Goal: Task Accomplishment & Management: Manage account settings

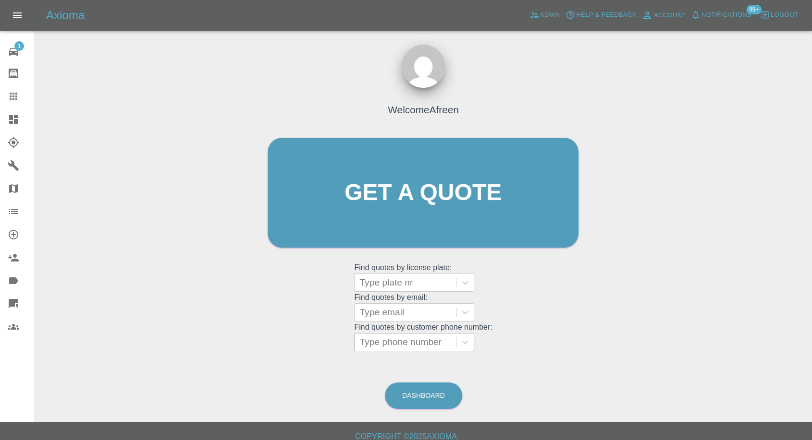
click at [399, 347] on div at bounding box center [405, 342] width 92 height 13
paste input "+447310593651"
type input "+447310593651"
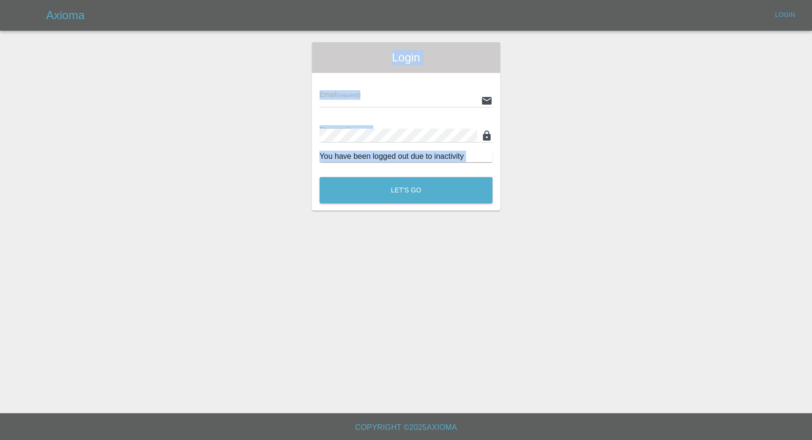
drag, startPoint x: 378, startPoint y: 346, endPoint x: 274, endPoint y: 353, distance: 104.4
type input "afreen@axioma.co.uk"
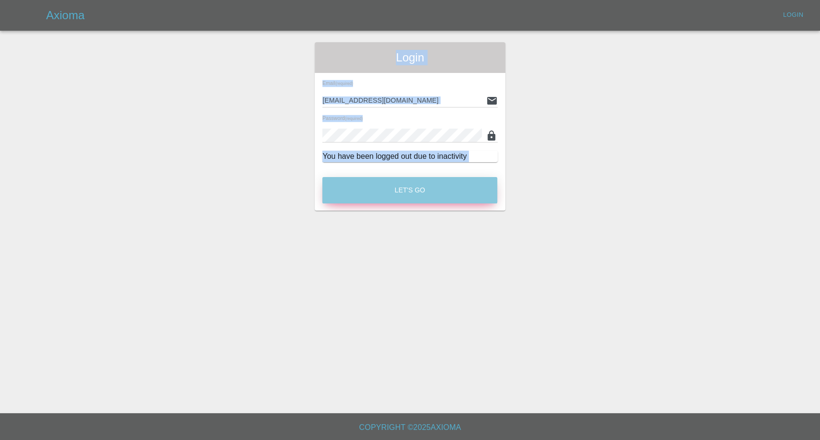
click at [461, 178] on button "Let's Go" at bounding box center [409, 190] width 175 height 26
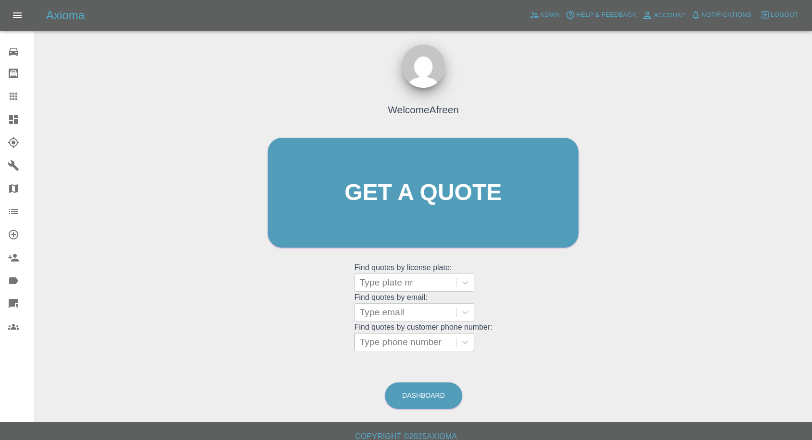
click at [391, 347] on div at bounding box center [405, 342] width 92 height 13
click at [397, 342] on div at bounding box center [405, 342] width 92 height 13
paste input "+447310593651"
drag, startPoint x: 377, startPoint y: 340, endPoint x: 218, endPoint y: 340, distance: 159.0
click at [220, 340] on div "Welcome Afreen Get a quote Get a quote Find quotes by license plate: Type plate…" at bounding box center [423, 238] width 762 height 345
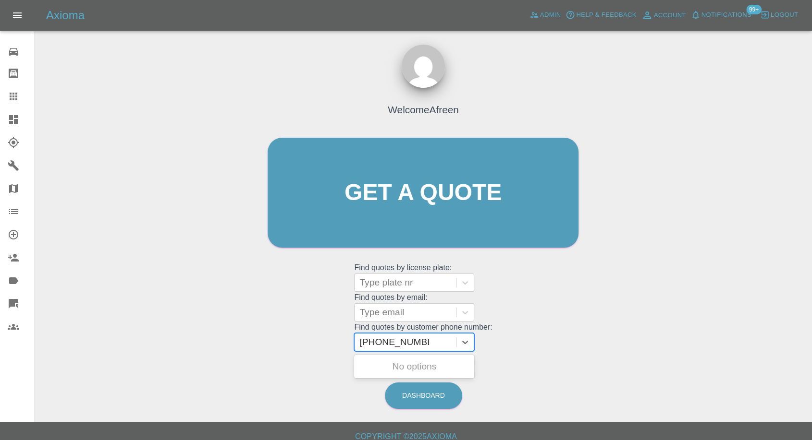
type input "07310593651"
click at [377, 366] on div "YF11 VNM, Fnol" at bounding box center [414, 366] width 120 height 19
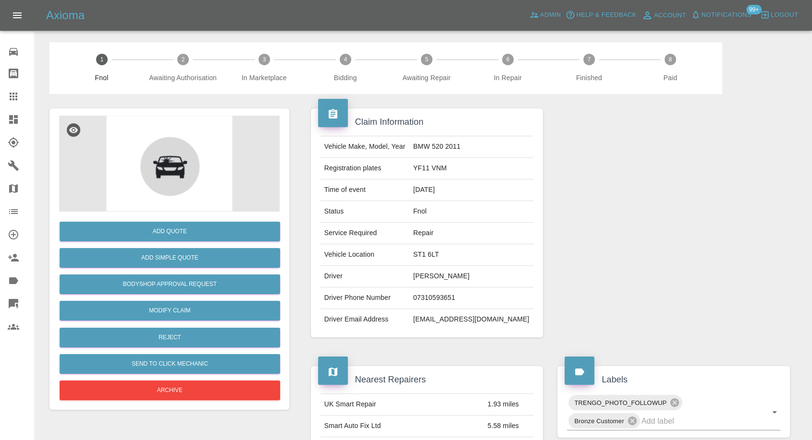
scroll to position [160, 0]
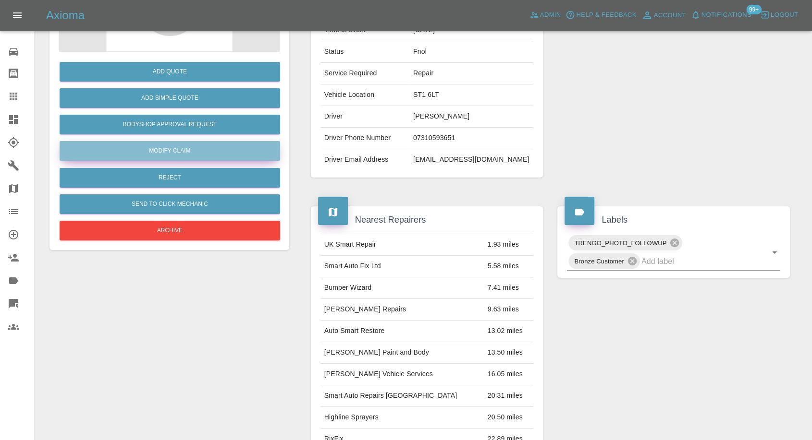
click at [192, 151] on link "Modify Claim" at bounding box center [170, 151] width 220 height 20
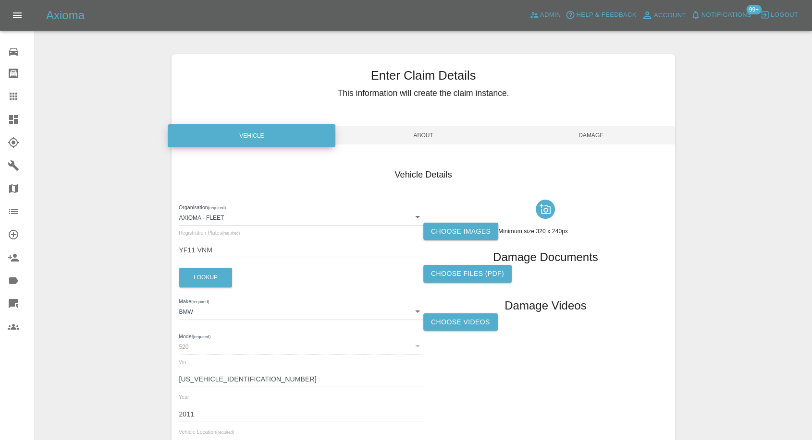
click at [458, 235] on label "Choose images" at bounding box center [460, 232] width 75 height 18
click at [0, 0] on input "Choose images" at bounding box center [0, 0] width 0 height 0
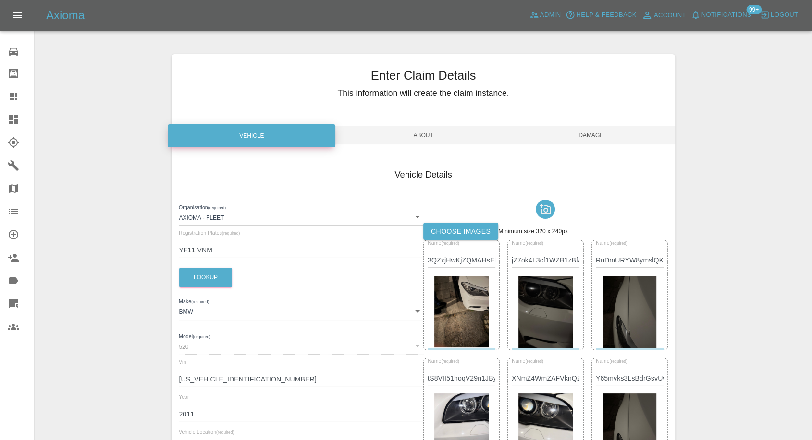
click at [590, 134] on span "Damage" at bounding box center [591, 135] width 168 height 18
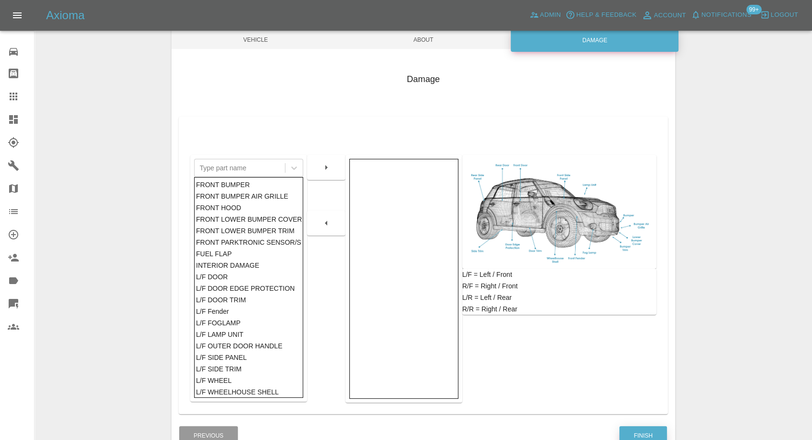
scroll to position [154, 0]
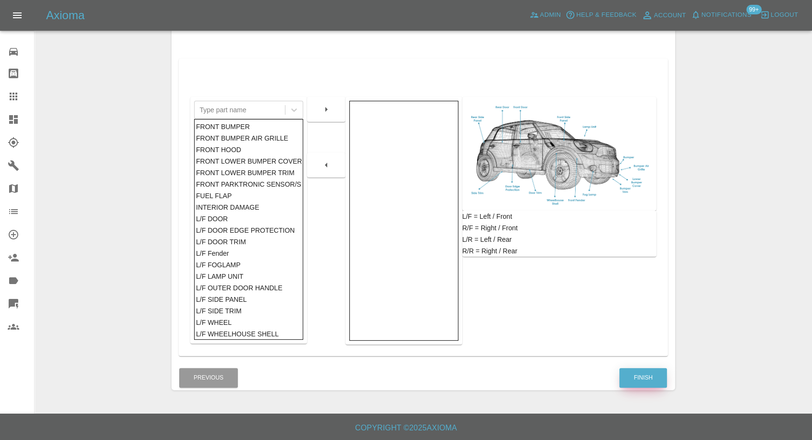
click at [650, 378] on button "Finish" at bounding box center [643, 378] width 48 height 20
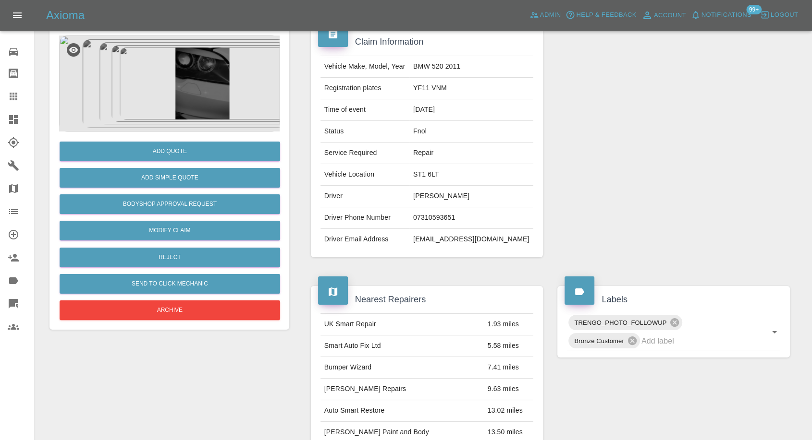
scroll to position [213, 0]
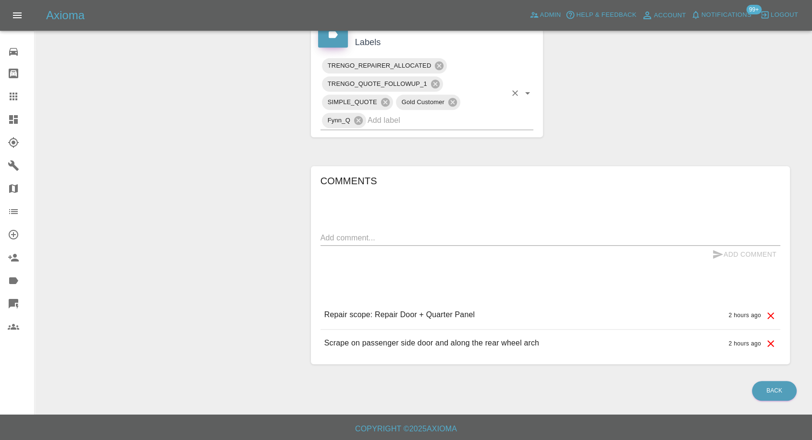
scroll to position [467, 0]
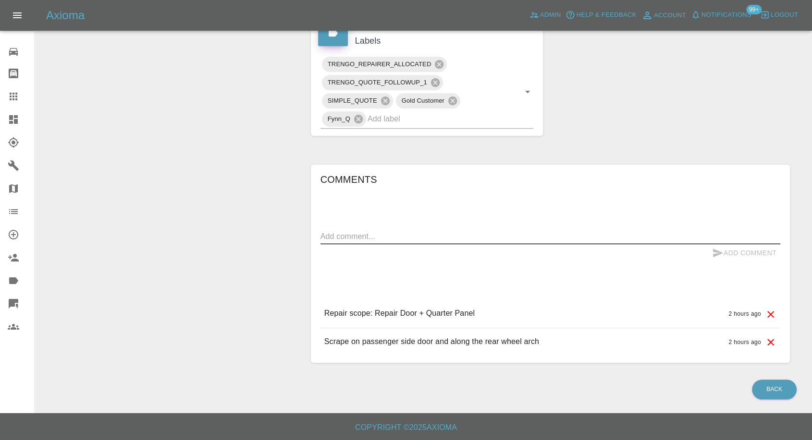
click at [416, 241] on textarea at bounding box center [550, 236] width 460 height 11
paste textarea "16th of October would be good for me"
type textarea "16th of October would be good for me"
click at [713, 253] on icon "submit" at bounding box center [718, 253] width 10 height 9
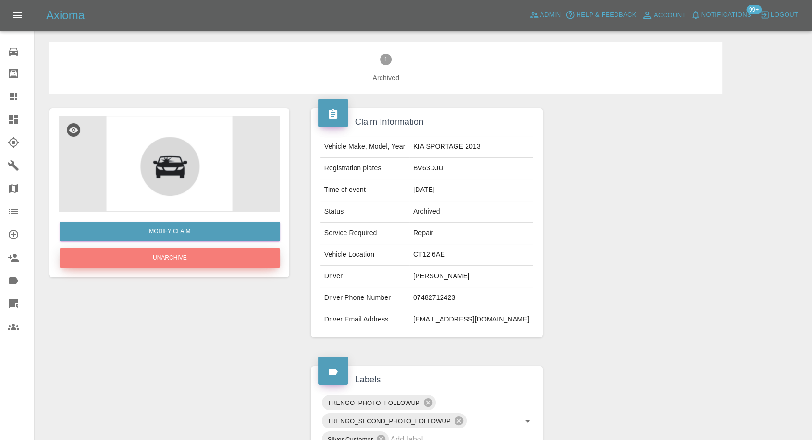
click at [192, 262] on button "Unarchive" at bounding box center [170, 258] width 220 height 20
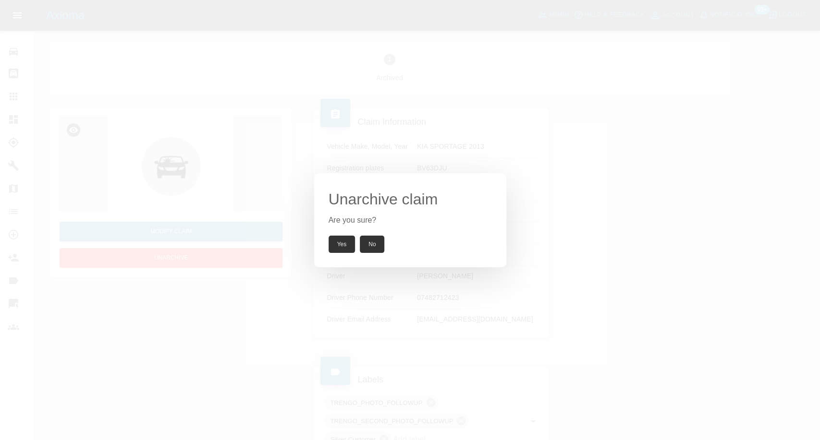
click at [343, 245] on button "Yes" at bounding box center [342, 244] width 27 height 17
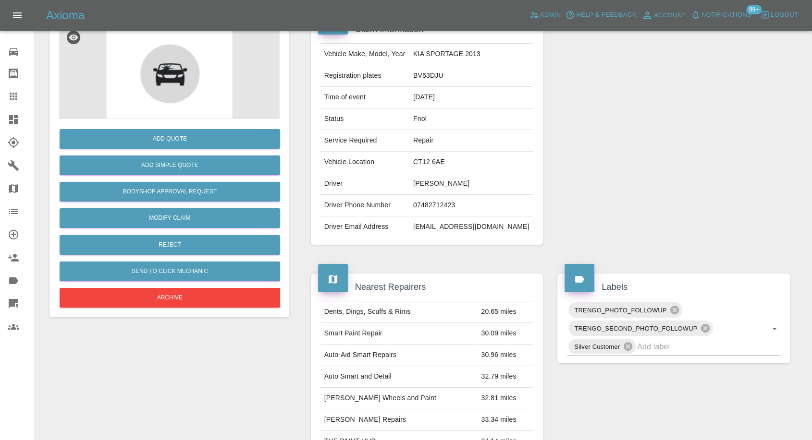
scroll to position [107, 0]
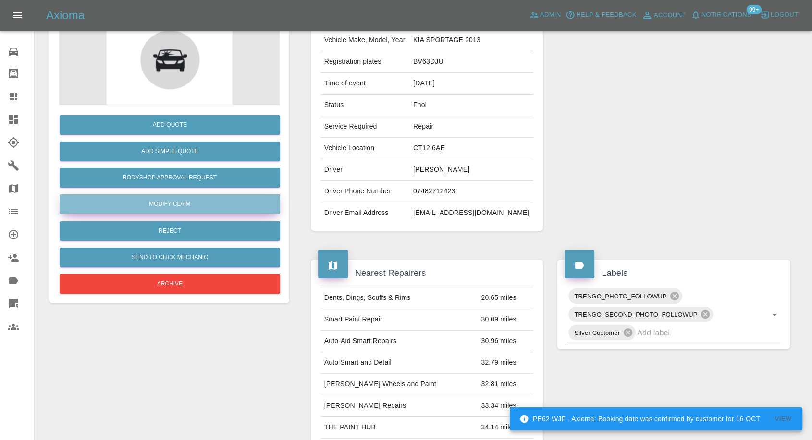
click at [179, 207] on link "Modify Claim" at bounding box center [170, 205] width 220 height 20
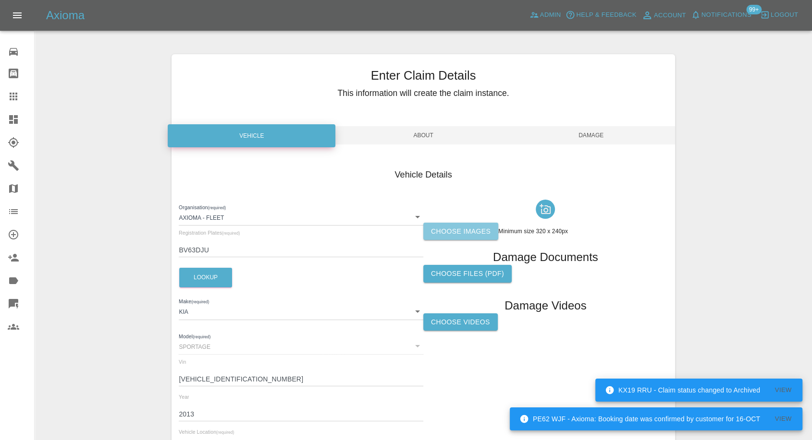
click at [447, 232] on label "Choose images" at bounding box center [460, 232] width 75 height 18
click at [0, 0] on input "Choose images" at bounding box center [0, 0] width 0 height 0
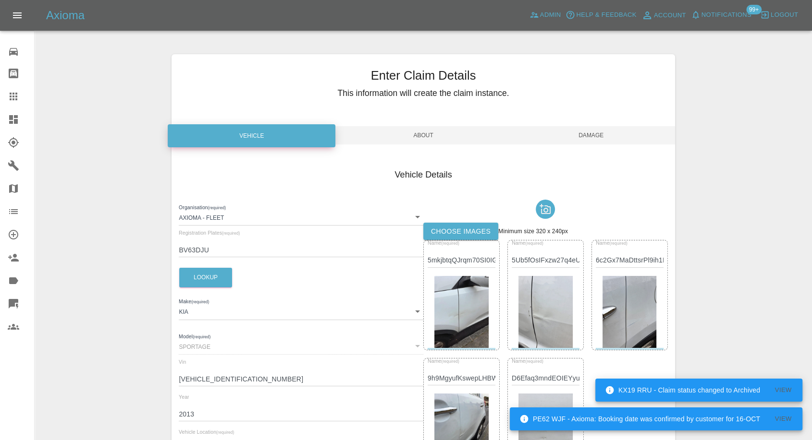
click at [603, 135] on span "Damage" at bounding box center [591, 135] width 168 height 18
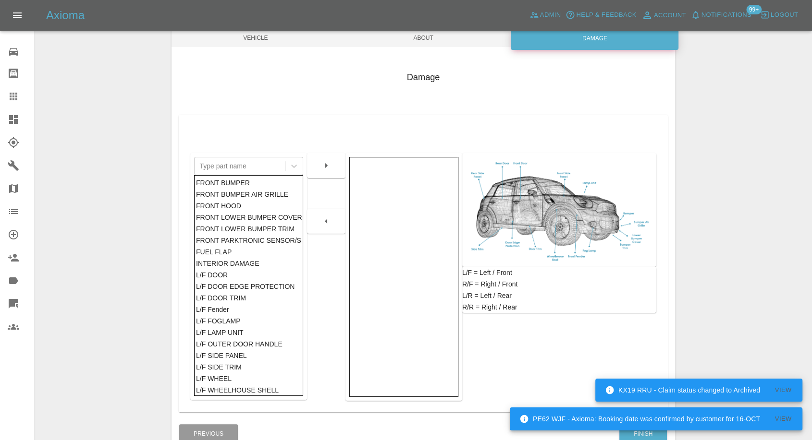
scroll to position [154, 0]
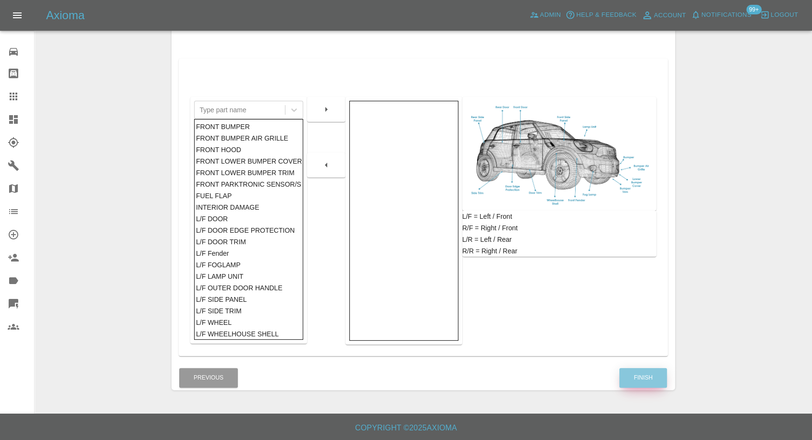
click at [653, 368] on button "Finish" at bounding box center [643, 378] width 48 height 20
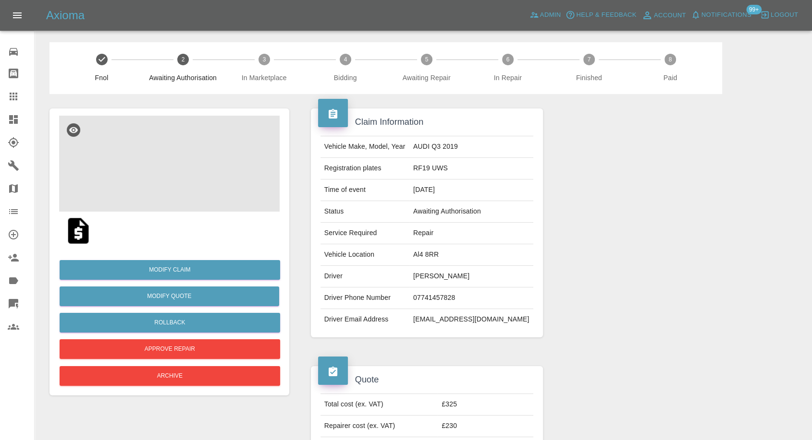
click at [165, 162] on img at bounding box center [169, 164] width 220 height 96
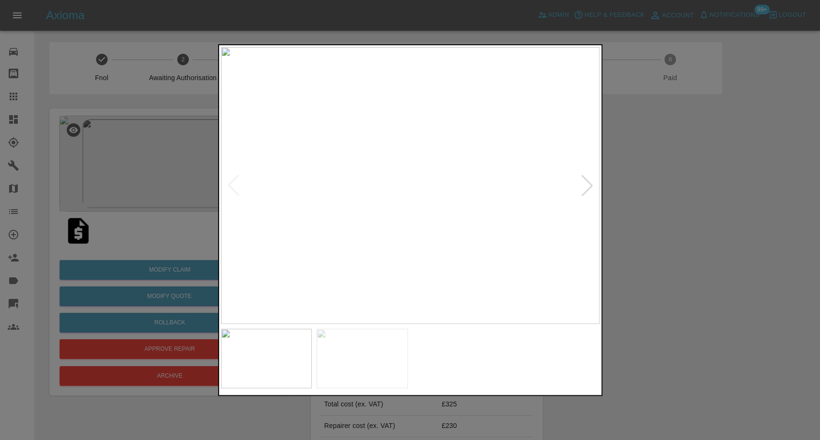
click at [371, 369] on img at bounding box center [362, 359] width 91 height 60
click at [266, 361] on img at bounding box center [266, 359] width 91 height 60
click at [357, 362] on img at bounding box center [362, 359] width 91 height 60
click at [723, 236] on div at bounding box center [410, 220] width 820 height 440
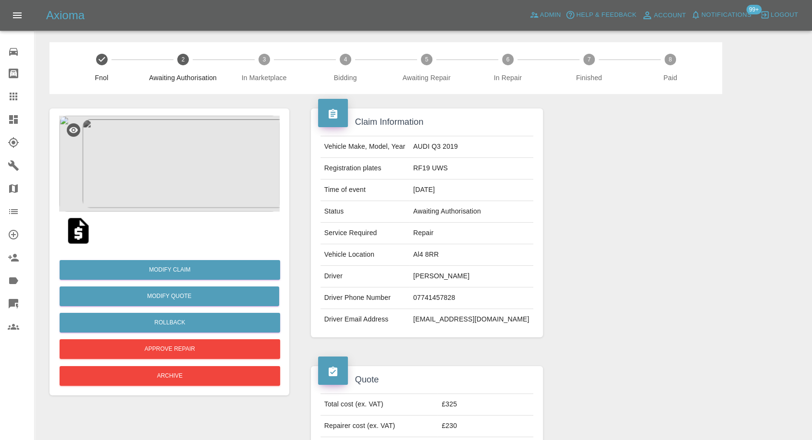
click at [446, 298] on td "07741457828" at bounding box center [471, 299] width 124 height 22
click at [195, 180] on img at bounding box center [169, 164] width 220 height 96
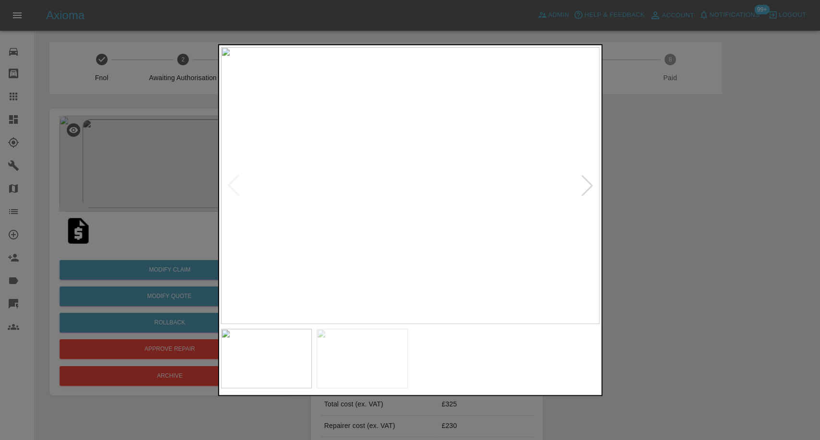
drag, startPoint x: 667, startPoint y: 220, endPoint x: 485, endPoint y: 143, distance: 198.2
click at [665, 221] on div at bounding box center [410, 220] width 820 height 440
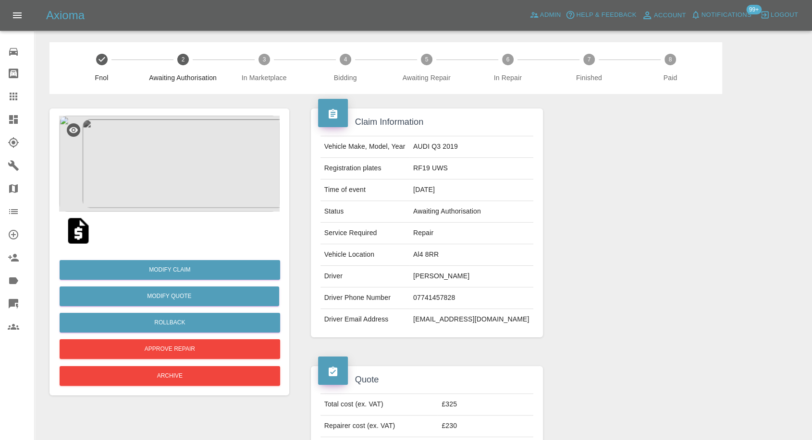
click at [456, 319] on td "faithcannon@hotmail.com" at bounding box center [471, 319] width 124 height 21
copy td "faithcannon@hotmail.com"
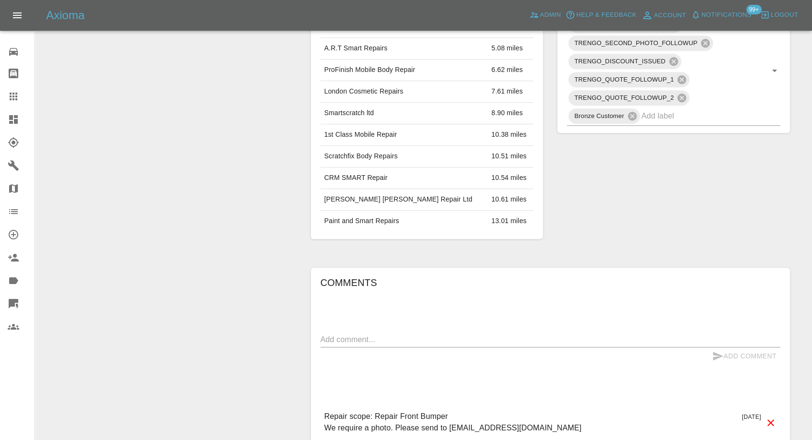
scroll to position [534, 0]
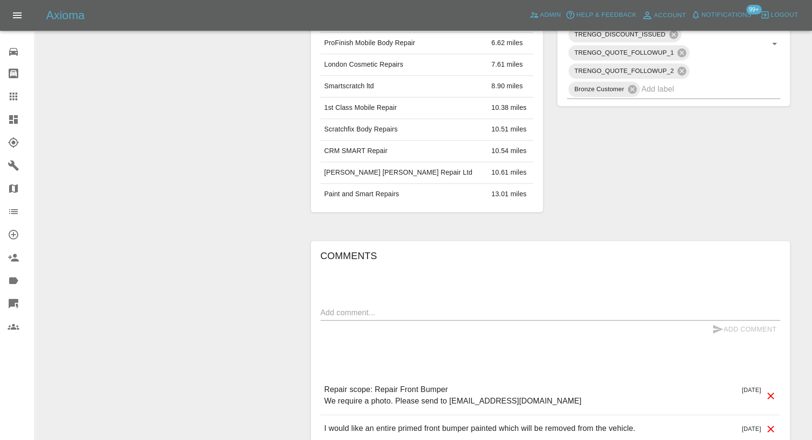
click at [417, 312] on textarea at bounding box center [550, 312] width 460 height 11
paste textarea "sorry for the run around. I managed to get the bumper resprayed by a local body…"
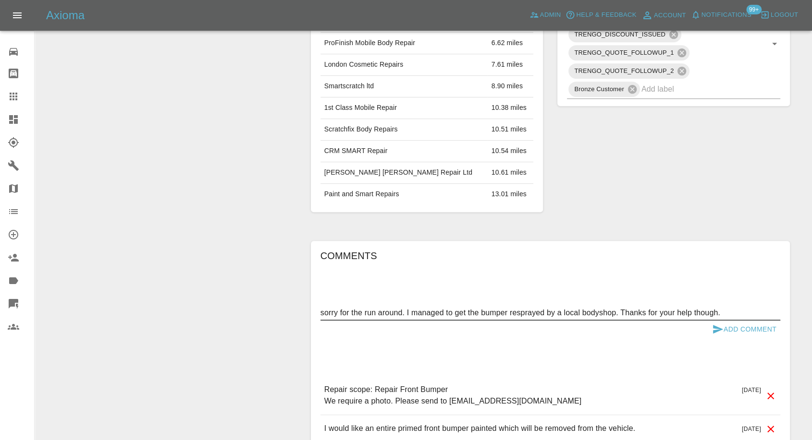
type textarea "sorry for the run around. I managed to get the bumper resprayed by a local body…"
click at [715, 324] on icon "submit" at bounding box center [718, 330] width 12 height 12
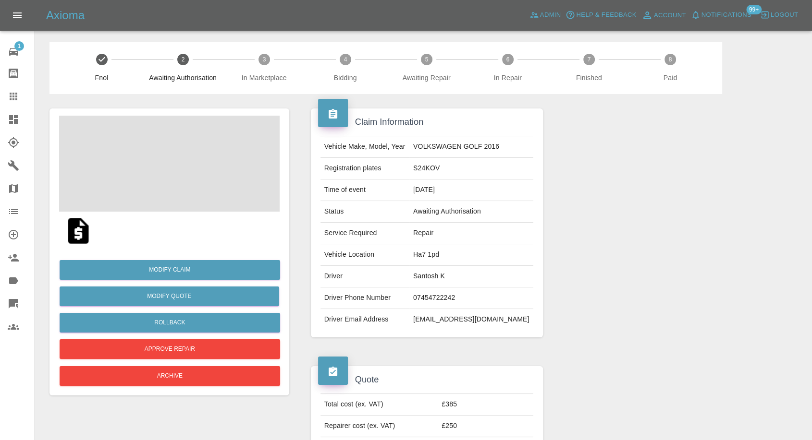
click at [78, 229] on img at bounding box center [78, 231] width 31 height 31
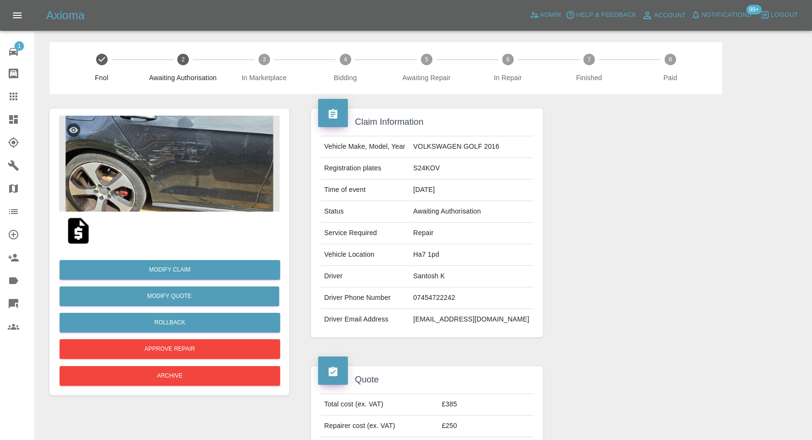
click at [169, 152] on img at bounding box center [169, 164] width 220 height 96
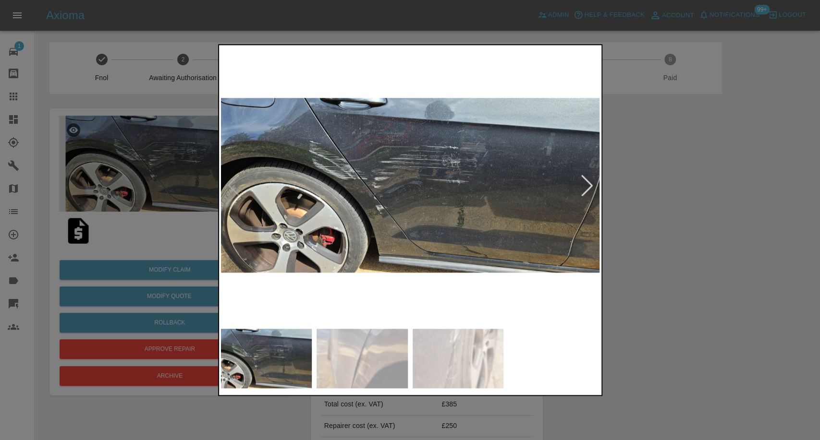
click at [345, 345] on img at bounding box center [362, 359] width 91 height 60
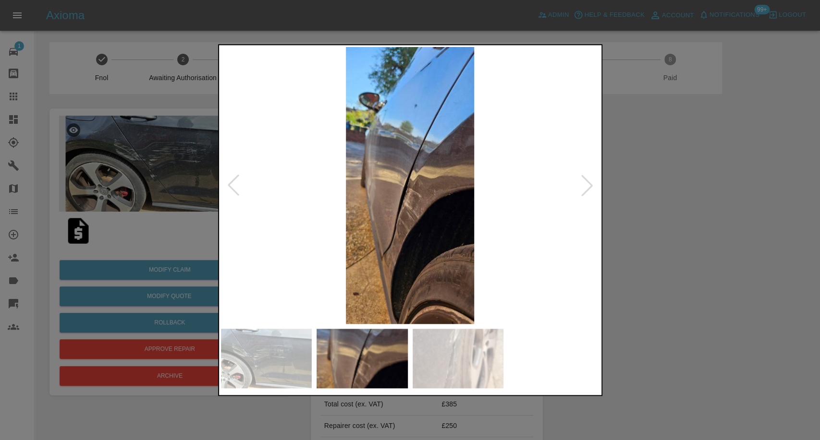
click at [469, 355] on img at bounding box center [458, 359] width 91 height 60
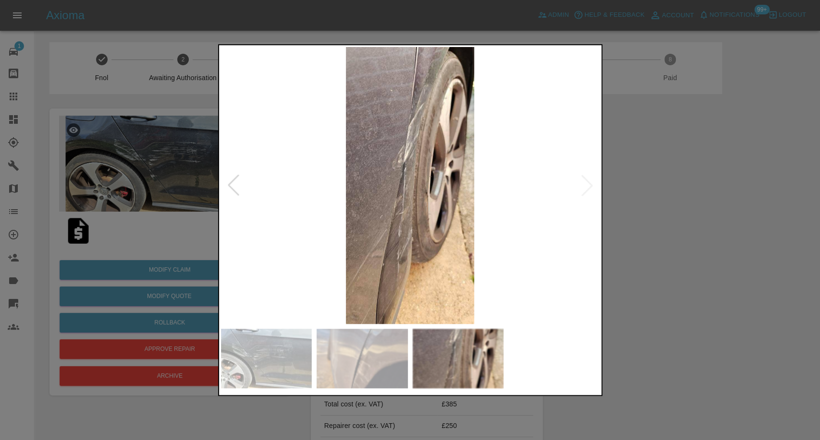
click at [380, 360] on img at bounding box center [362, 359] width 91 height 60
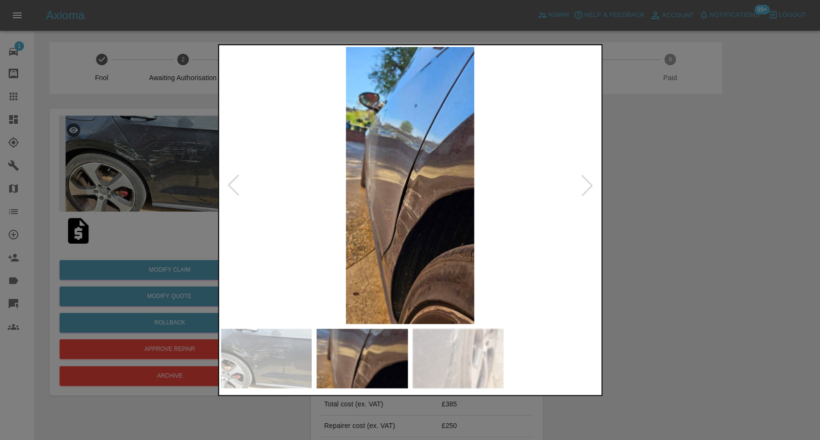
click at [231, 343] on img at bounding box center [266, 359] width 91 height 60
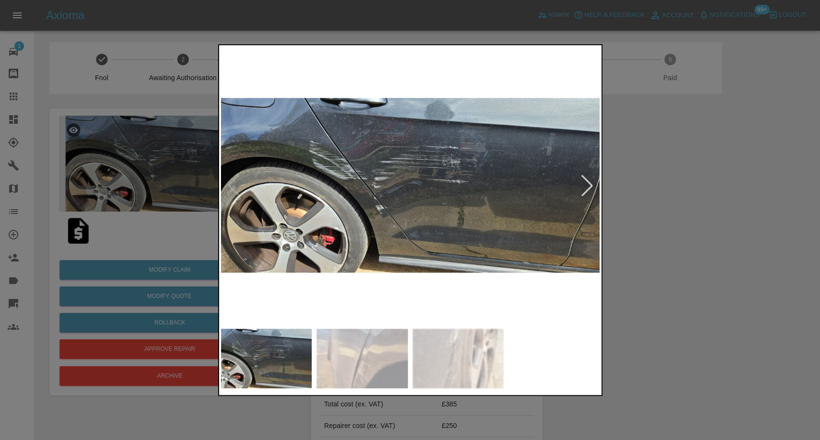
click at [688, 292] on div at bounding box center [410, 220] width 820 height 440
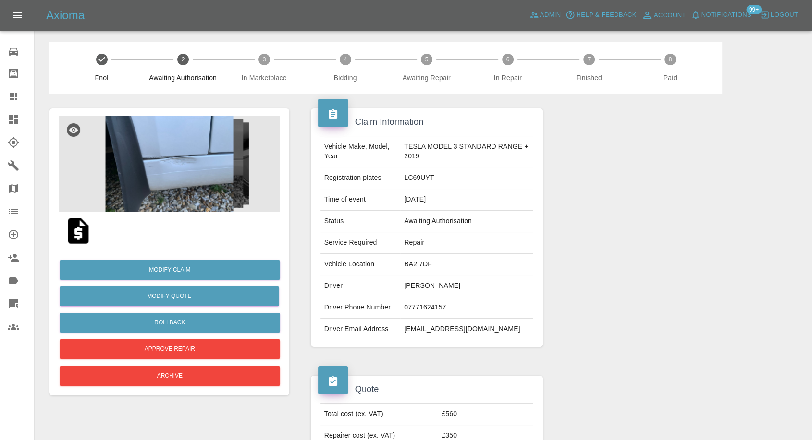
click at [166, 159] on img at bounding box center [169, 164] width 220 height 96
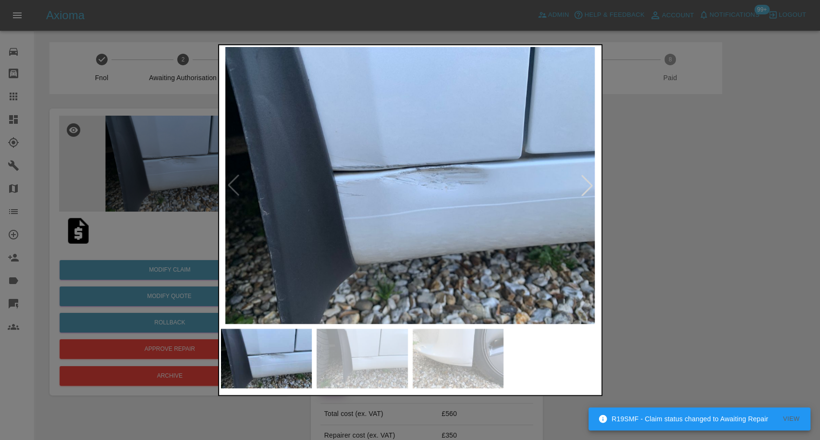
click at [354, 364] on img at bounding box center [362, 359] width 91 height 60
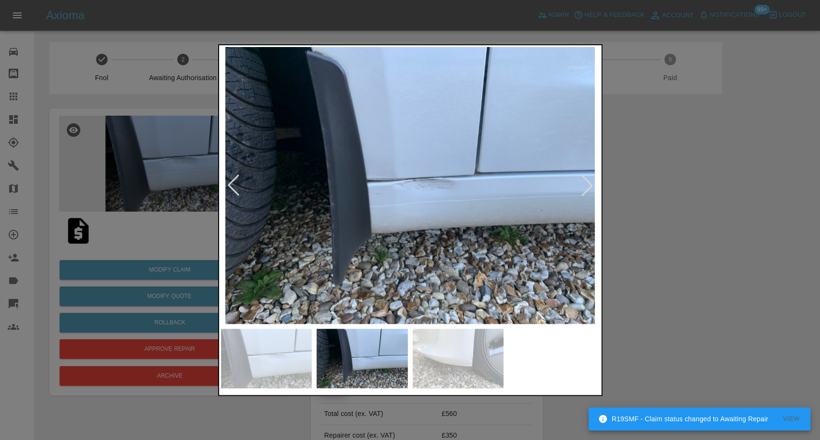
click at [463, 361] on img at bounding box center [458, 359] width 91 height 60
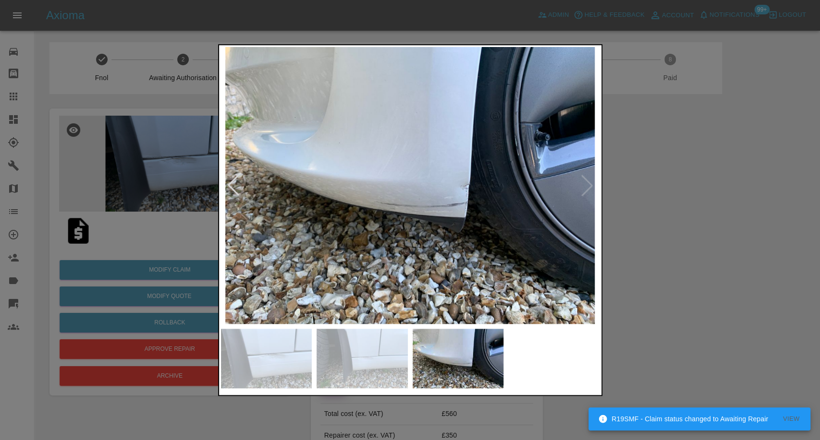
click at [696, 258] on div at bounding box center [410, 220] width 820 height 440
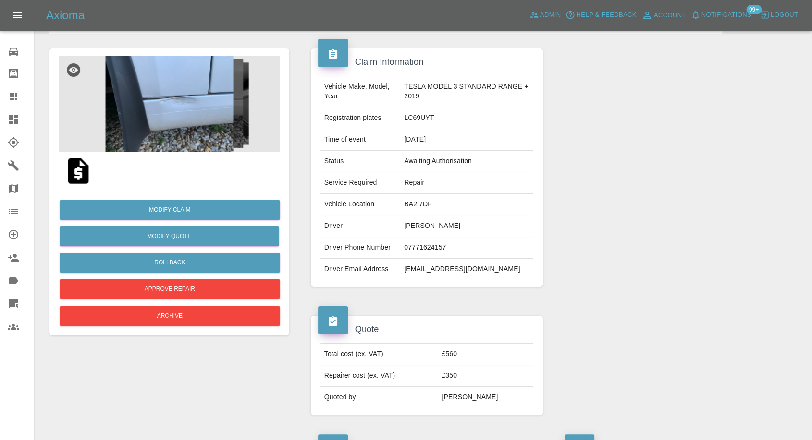
scroll to position [53, 0]
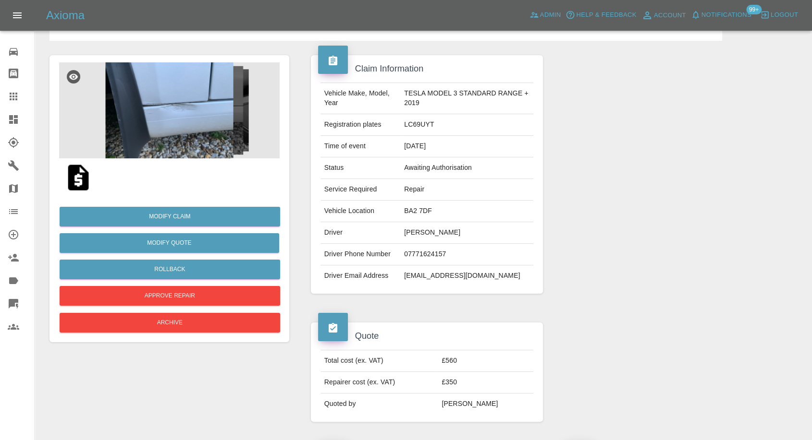
click at [79, 180] on img at bounding box center [78, 177] width 31 height 31
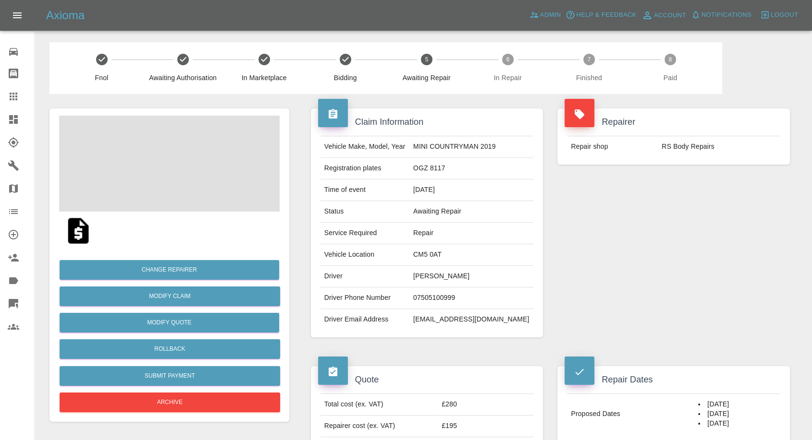
click at [448, 277] on td "[PERSON_NAME]" at bounding box center [471, 277] width 124 height 22
click at [448, 277] on td "Maria Demetri" at bounding box center [471, 277] width 124 height 22
click at [438, 294] on td "07505100999" at bounding box center [471, 299] width 124 height 22
copy td "07505100999"
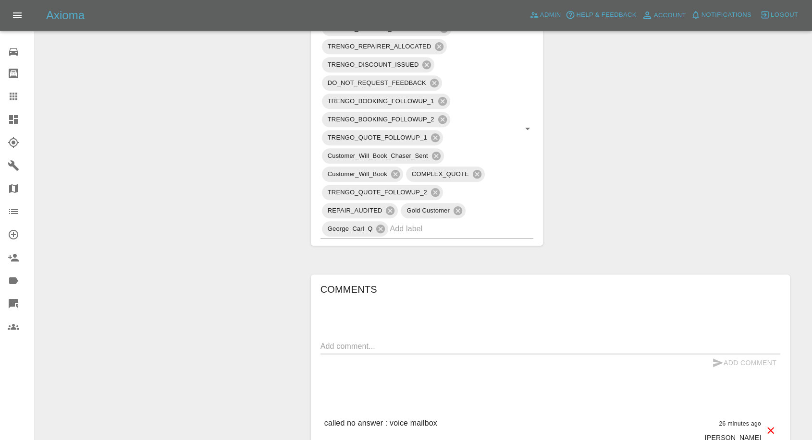
scroll to position [640, 0]
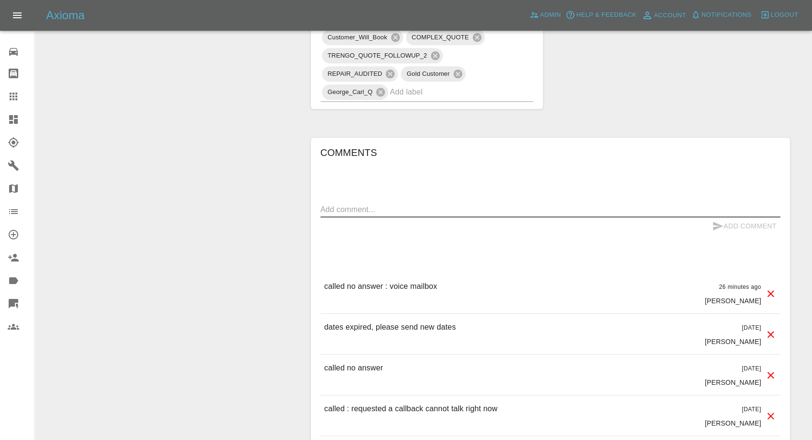
click at [414, 213] on textarea at bounding box center [550, 209] width 460 height 11
type textarea "reminder sent to book in the repair"
click at [721, 224] on icon "submit" at bounding box center [718, 226] width 12 height 12
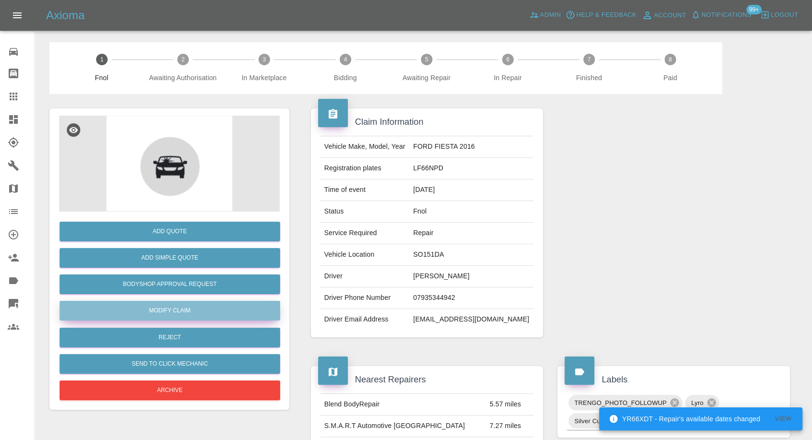
drag, startPoint x: 164, startPoint y: 308, endPoint x: 345, endPoint y: 333, distance: 182.4
click at [164, 308] on link "Modify Claim" at bounding box center [170, 311] width 220 height 20
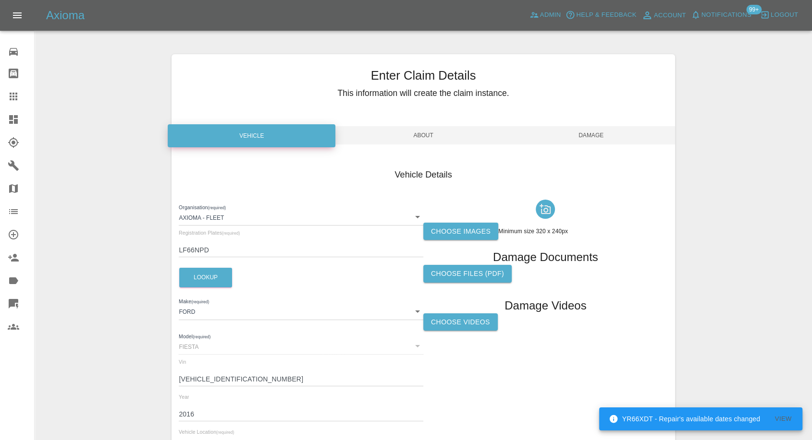
click at [465, 231] on label "Choose images" at bounding box center [460, 232] width 75 height 18
click at [0, 0] on input "Choose images" at bounding box center [0, 0] width 0 height 0
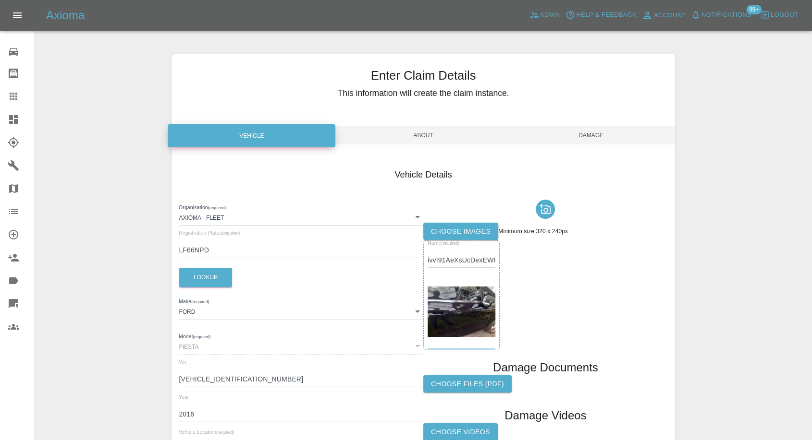
click at [463, 330] on img at bounding box center [461, 312] width 68 height 51
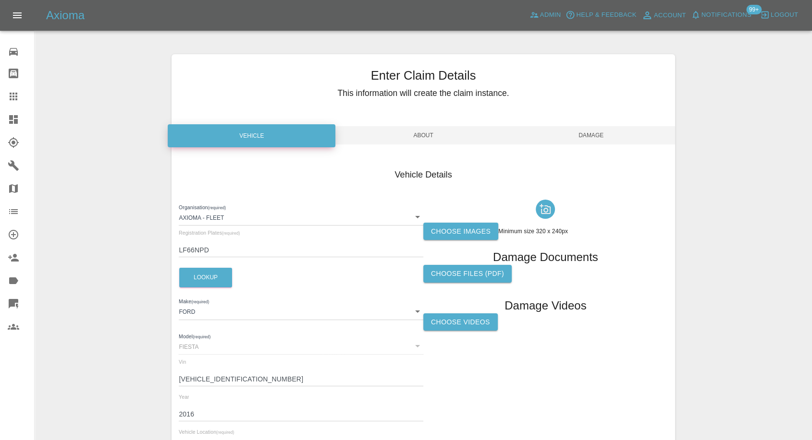
click at [476, 233] on label "Choose images" at bounding box center [460, 232] width 75 height 18
click at [0, 0] on input "Choose images" at bounding box center [0, 0] width 0 height 0
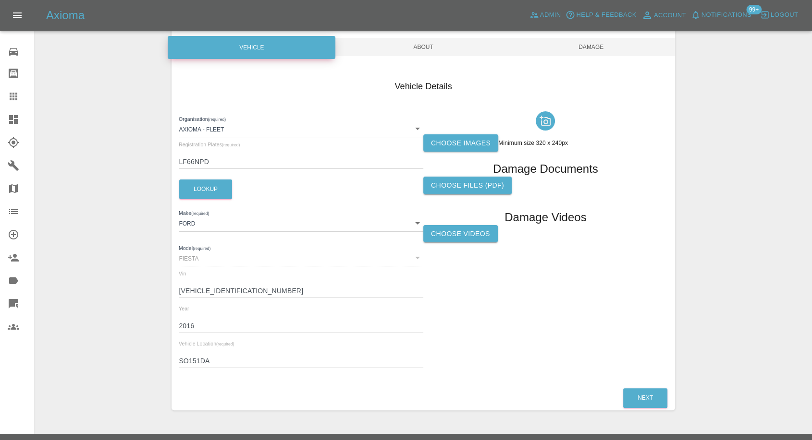
scroll to position [107, 0]
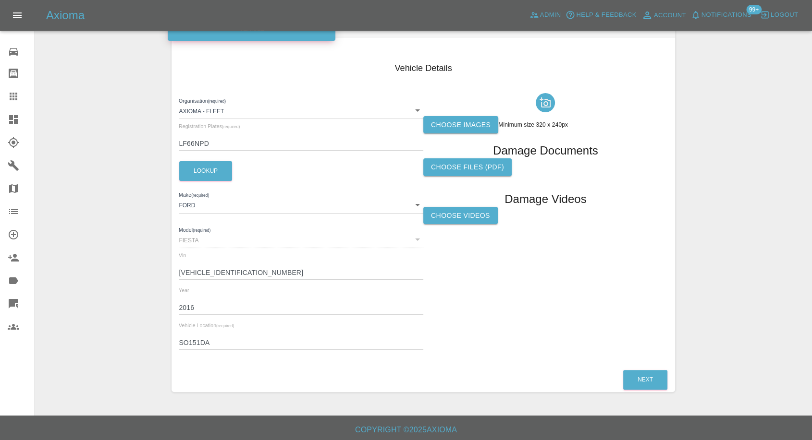
click at [464, 260] on div "Choose images Minimum size 320 x 240px Damage Documents Choose files (pdf) Dama…" at bounding box center [545, 223] width 244 height 269
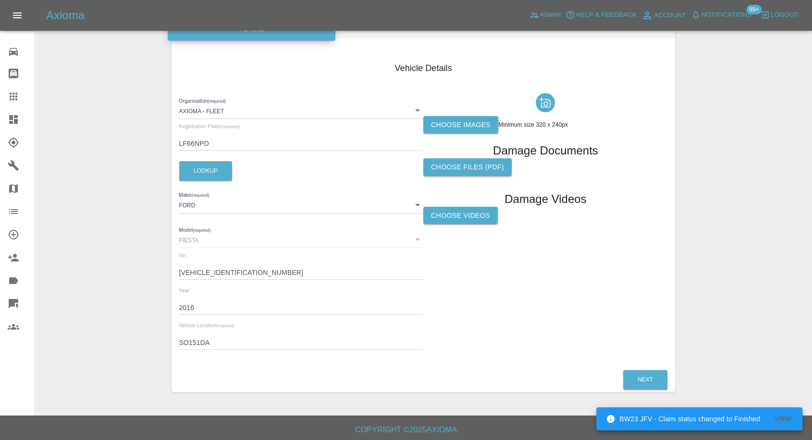
click at [470, 212] on label "Choose Videos" at bounding box center [460, 216] width 74 height 18
click at [0, 0] on input "Choose Videos" at bounding box center [0, 0] width 0 height 0
click at [444, 124] on label "Choose images" at bounding box center [460, 125] width 75 height 18
click at [0, 0] on input "Choose images" at bounding box center [0, 0] width 0 height 0
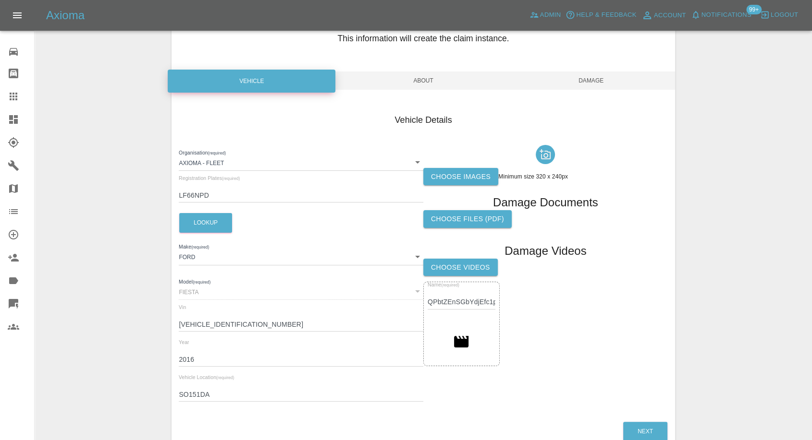
scroll to position [0, 0]
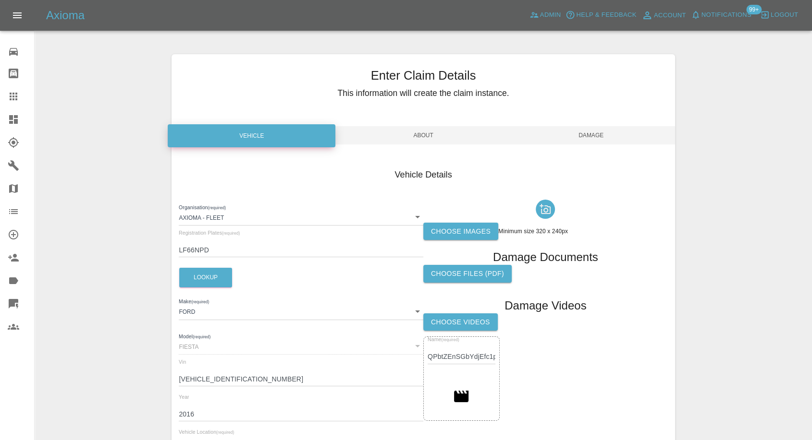
click at [413, 127] on span "About" at bounding box center [423, 135] width 168 height 18
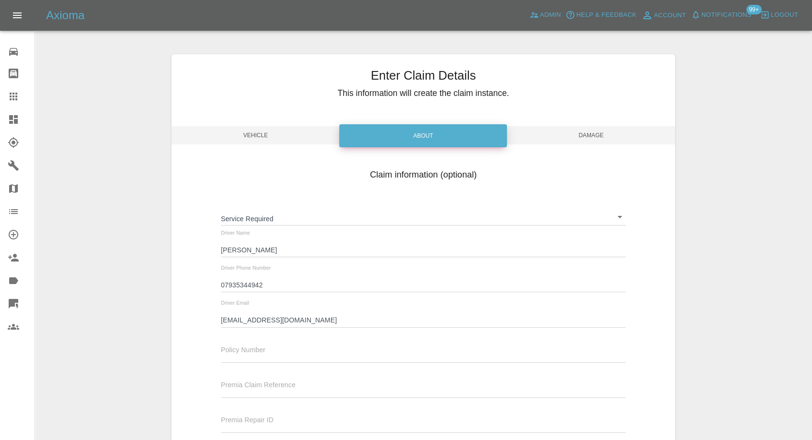
click at [415, 132] on div "About" at bounding box center [423, 135] width 168 height 23
click at [581, 136] on span "Damage" at bounding box center [591, 135] width 168 height 18
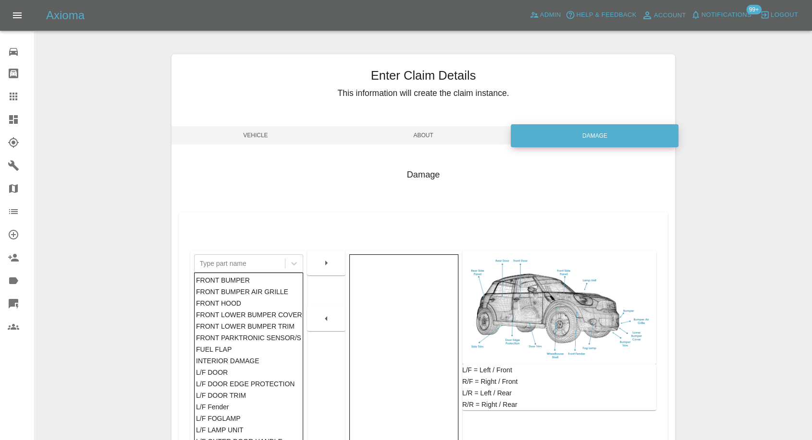
click at [254, 130] on span "Vehicle" at bounding box center [255, 135] width 168 height 18
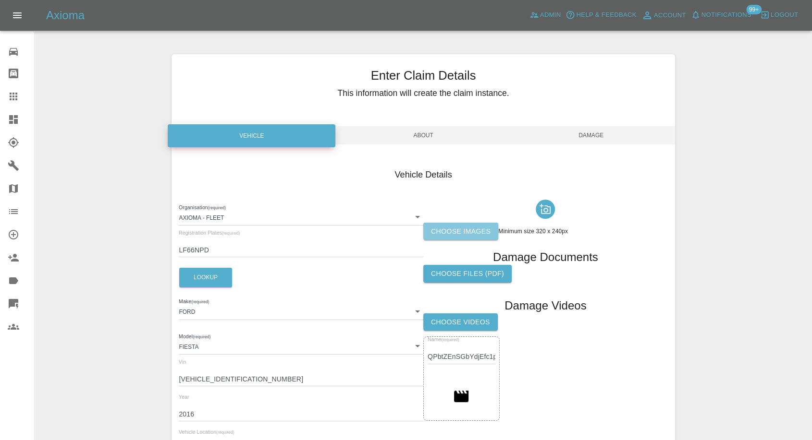
click at [469, 233] on label "Choose images" at bounding box center [460, 232] width 75 height 18
click at [0, 0] on input "Choose images" at bounding box center [0, 0] width 0 height 0
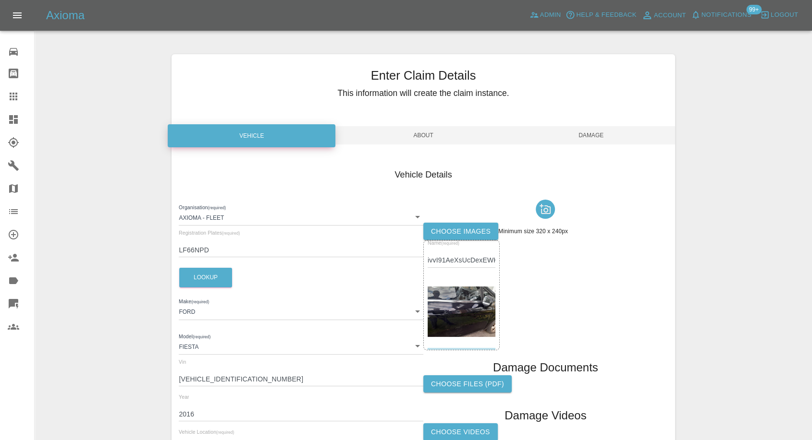
click at [602, 126] on span "Damage" at bounding box center [591, 135] width 168 height 18
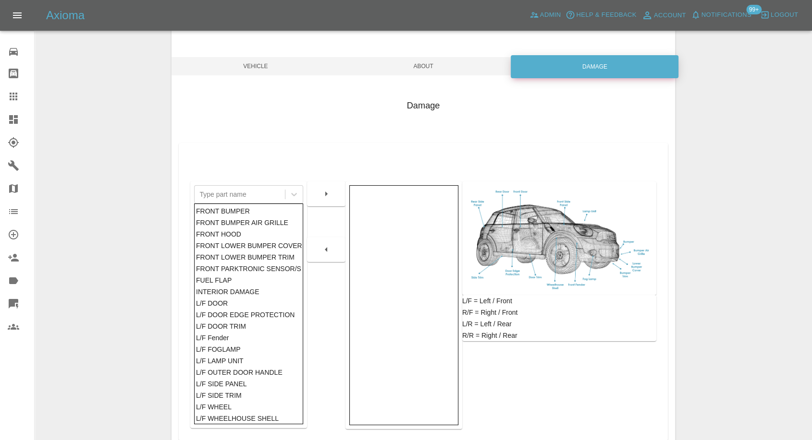
scroll to position [154, 0]
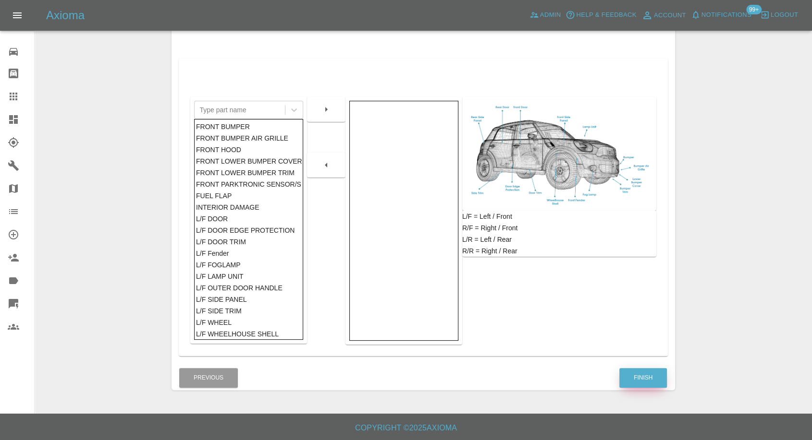
click at [640, 385] on button "Finish" at bounding box center [643, 378] width 48 height 20
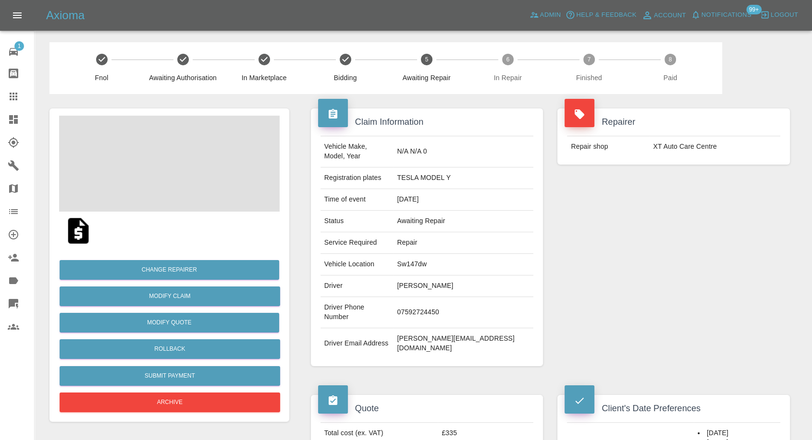
click at [671, 147] on td "XT Auto Care Centre" at bounding box center [714, 146] width 131 height 21
copy div "XT Auto Care Centre"
click at [7, 169] on link "Garages" at bounding box center [17, 165] width 34 height 23
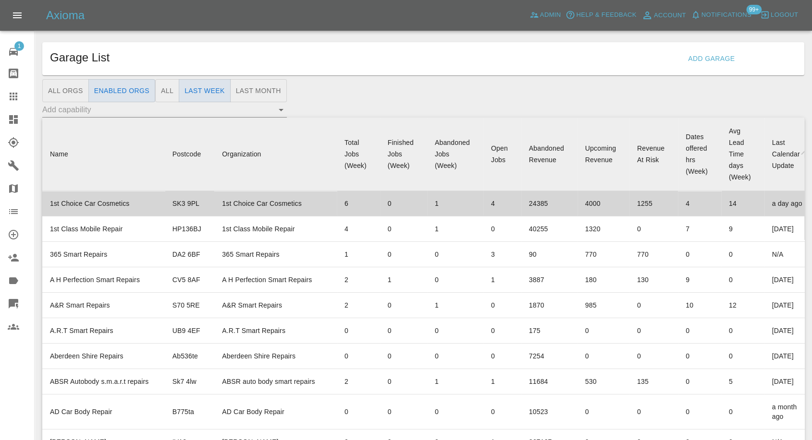
scroll to position [7228, 0]
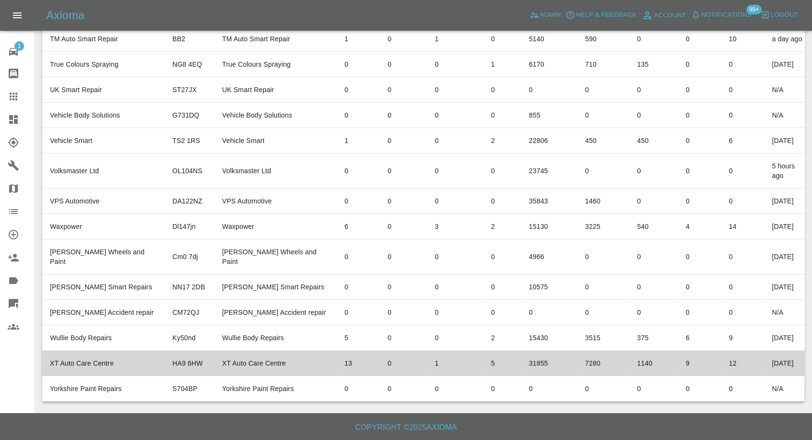
click at [102, 366] on td "XT Auto Care Centre" at bounding box center [103, 363] width 122 height 25
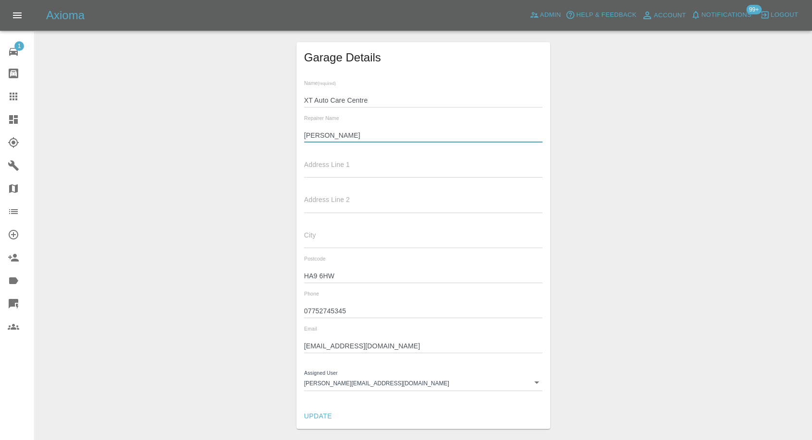
click at [315, 131] on input "Felipe" at bounding box center [423, 136] width 239 height 14
click at [310, 305] on input "07752745345" at bounding box center [423, 312] width 239 height 14
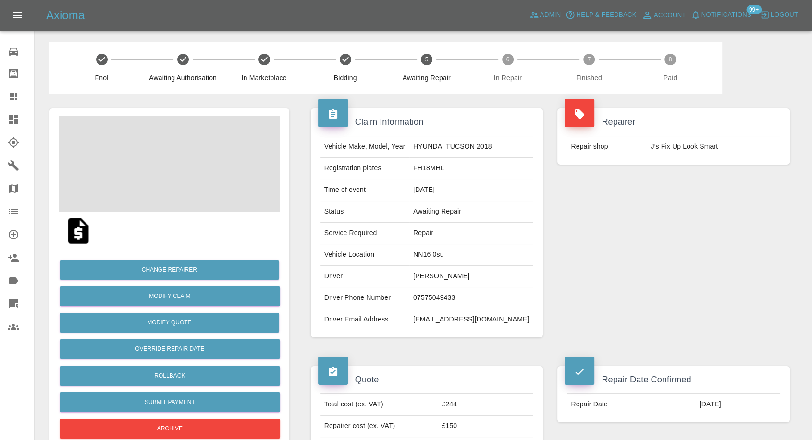
scroll to position [160, 0]
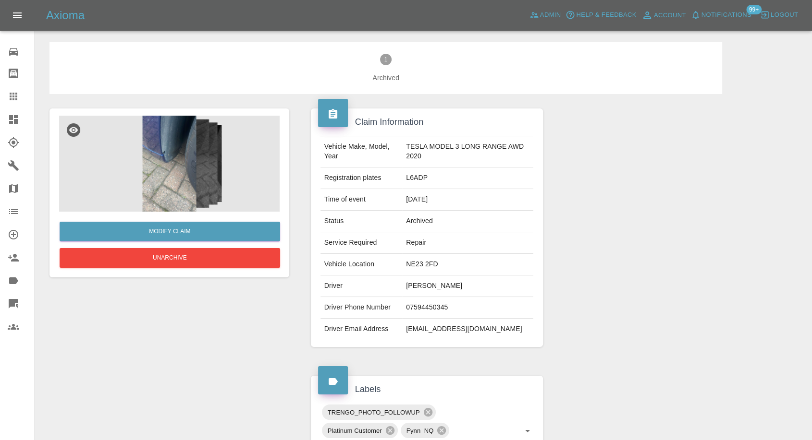
click at [171, 175] on img at bounding box center [169, 164] width 220 height 96
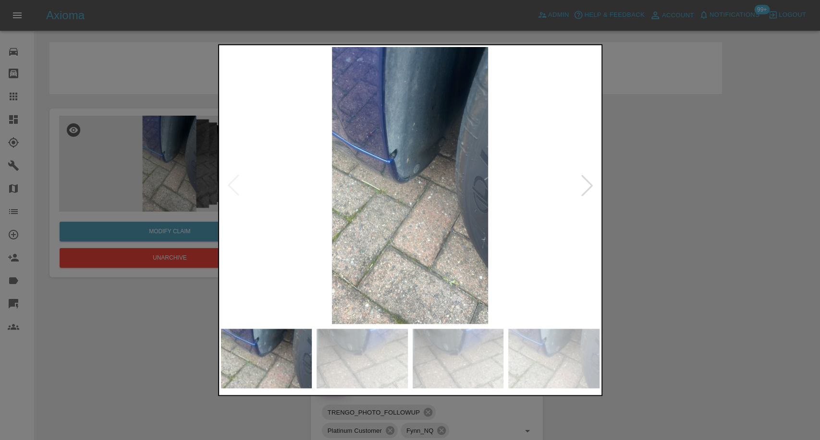
click at [651, 320] on div at bounding box center [410, 220] width 820 height 440
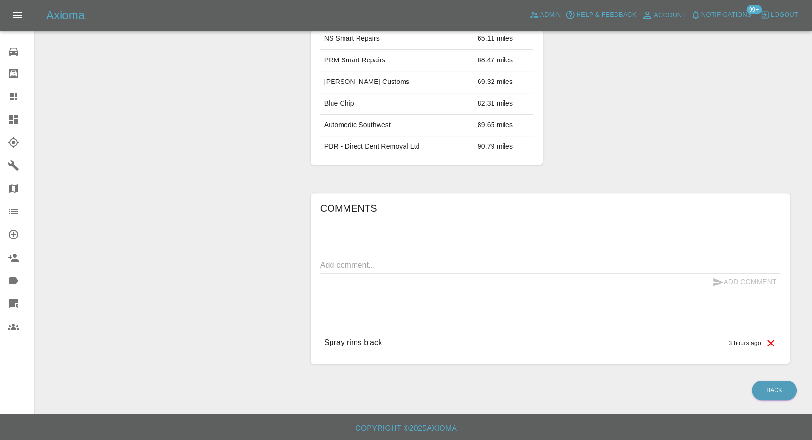
scroll to position [453, 0]
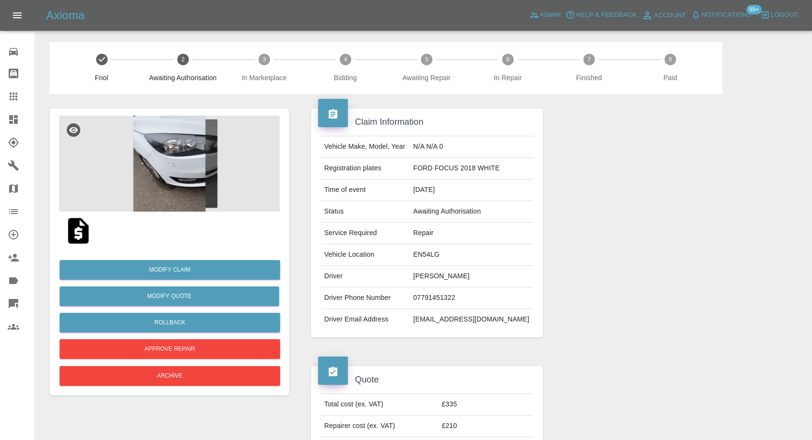
click at [73, 235] on img at bounding box center [78, 231] width 31 height 31
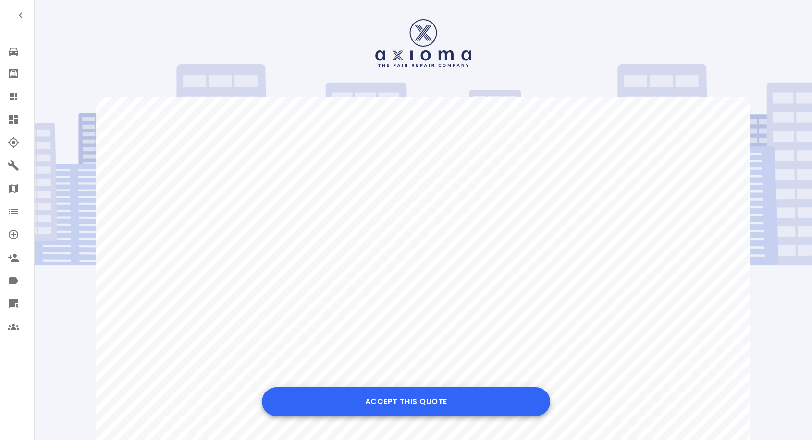
click at [396, 405] on button "Accept this Quote" at bounding box center [406, 402] width 288 height 29
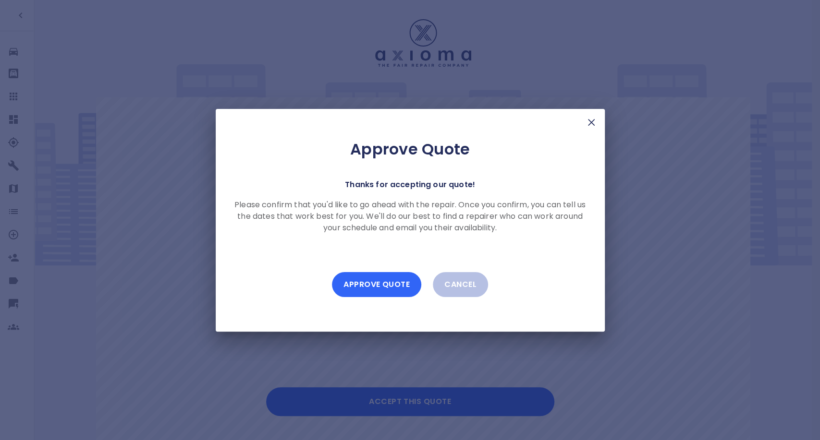
click at [382, 283] on button "Approve Quote" at bounding box center [376, 284] width 89 height 25
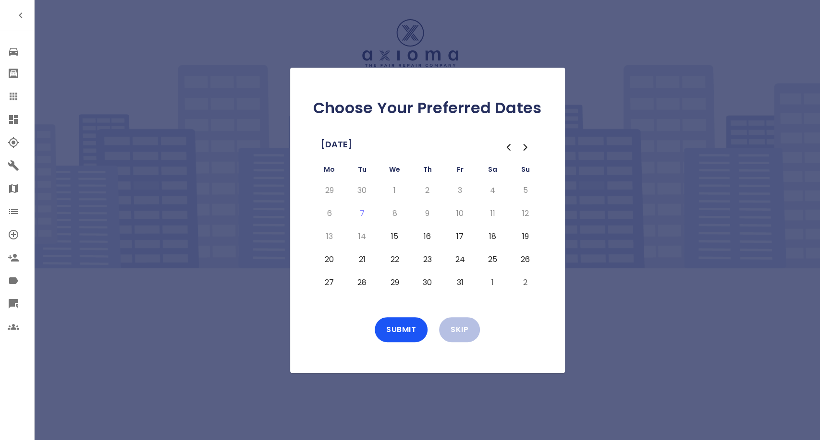
click at [360, 280] on button "28" at bounding box center [362, 282] width 17 height 15
click at [402, 324] on button "Submit" at bounding box center [401, 329] width 53 height 25
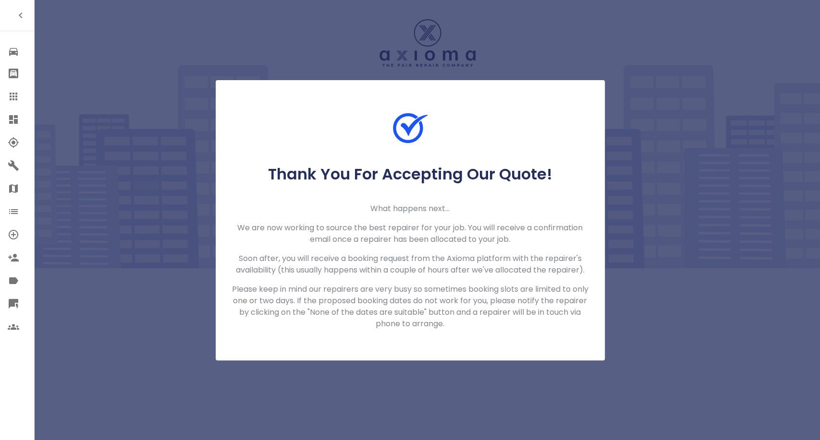
click at [11, 92] on icon at bounding box center [14, 97] width 12 height 12
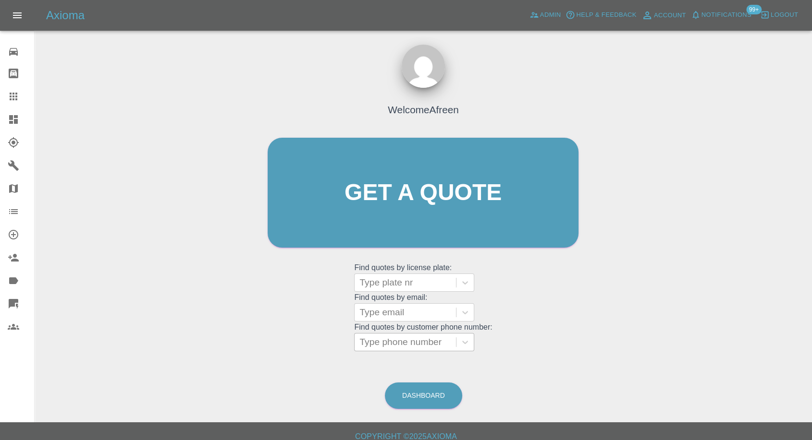
click at [415, 342] on div at bounding box center [405, 342] width 92 height 13
paste input "+447920053377"
drag, startPoint x: 376, startPoint y: 342, endPoint x: 215, endPoint y: 304, distance: 166.0
click at [231, 310] on div "Welcome Afreen Get a quote Get a quote Find quotes by license plate: Type plate…" at bounding box center [423, 238] width 762 height 345
type input "07920053377"
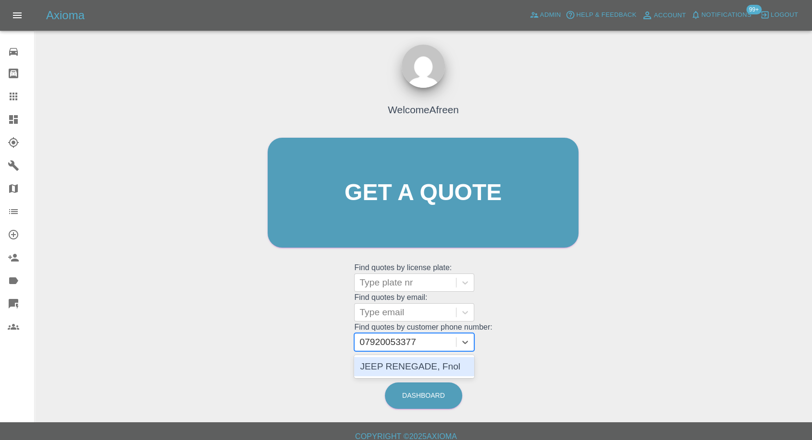
click at [386, 358] on div "JEEP RENEGADE, Fnol" at bounding box center [414, 366] width 120 height 19
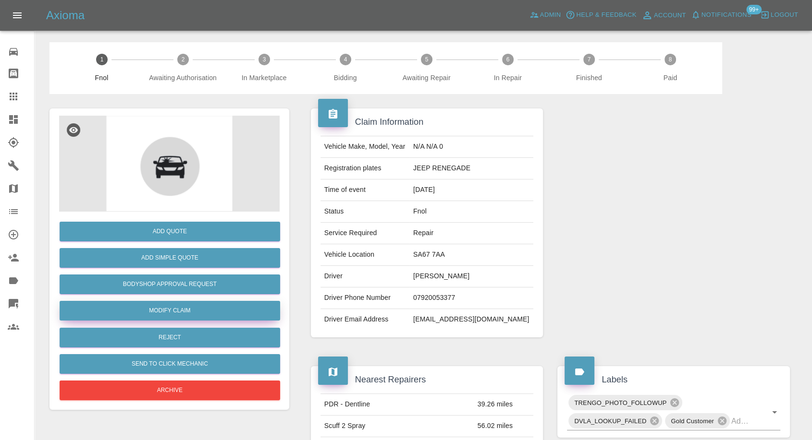
click at [186, 311] on link "Modify Claim" at bounding box center [170, 311] width 220 height 20
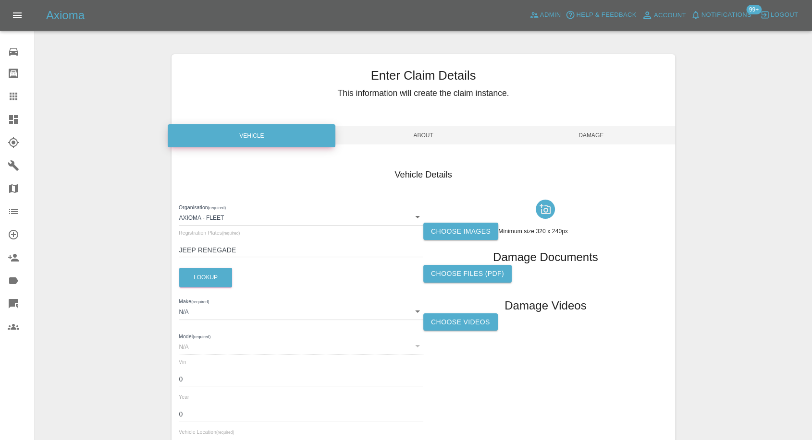
click at [463, 229] on label "Choose images" at bounding box center [460, 232] width 75 height 18
click at [0, 0] on input "Choose images" at bounding box center [0, 0] width 0 height 0
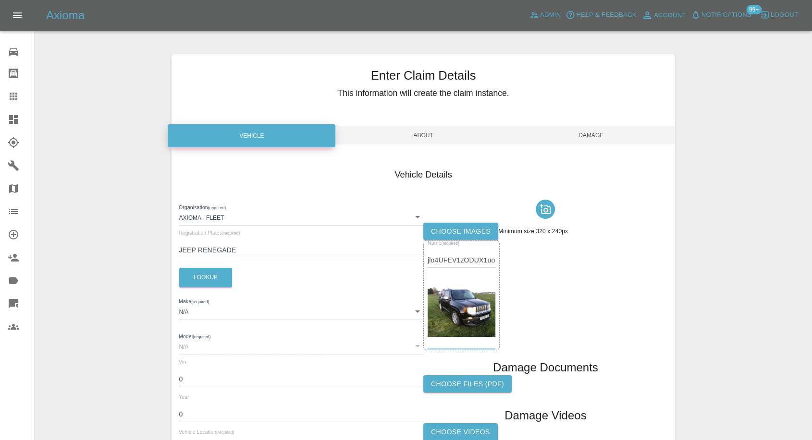
click at [595, 137] on span "Damage" at bounding box center [591, 135] width 168 height 18
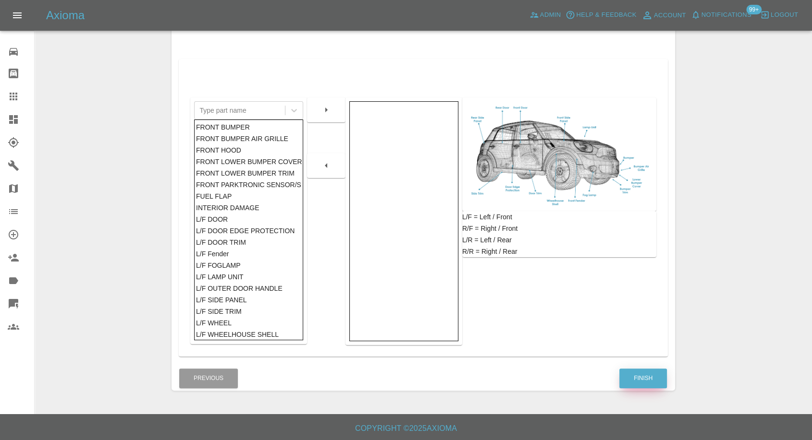
scroll to position [154, 0]
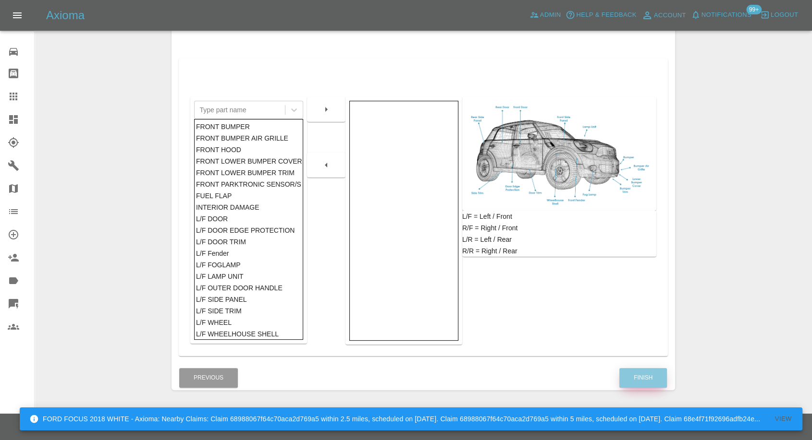
click at [650, 371] on button "Finish" at bounding box center [643, 378] width 48 height 20
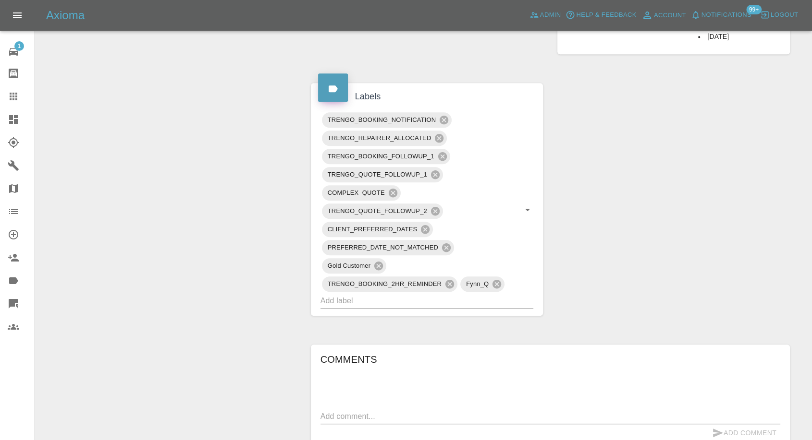
scroll to position [747, 0]
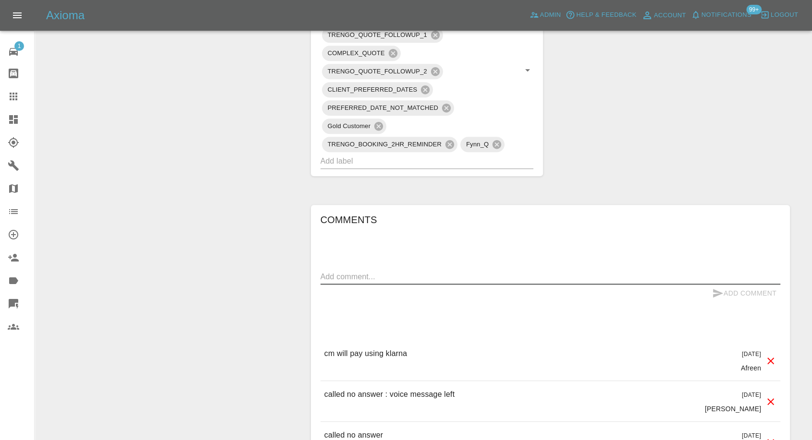
click at [403, 275] on textarea at bounding box center [550, 276] width 460 height 11
paste textarea "I will get onto this this week"
type textarea "I will get onto this this week"
click at [710, 297] on button "Add Comment" at bounding box center [744, 294] width 72 height 18
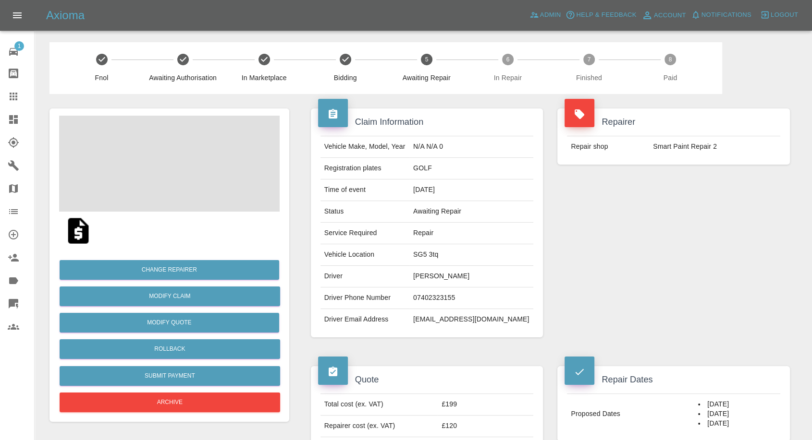
click at [458, 275] on td "Wendy Cook" at bounding box center [471, 277] width 124 height 22
copy td "Wendy Cook"
click at [437, 169] on td "GOLF" at bounding box center [471, 169] width 124 height 22
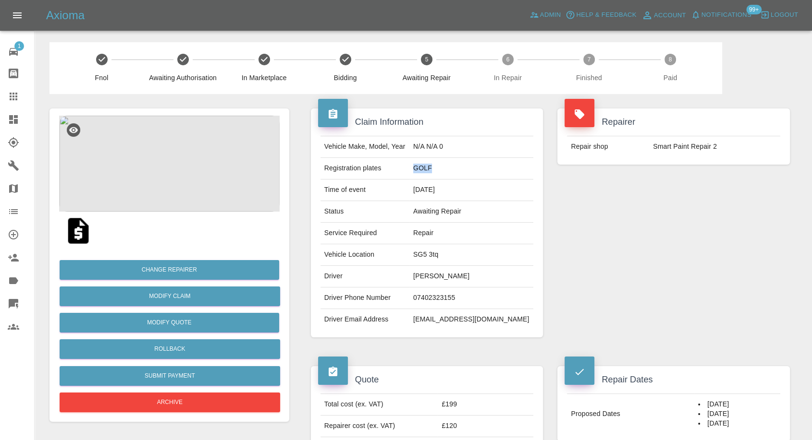
click at [437, 169] on td "GOLF" at bounding box center [471, 169] width 124 height 22
copy td "GOLF"
click at [449, 253] on td "SG5 3tq" at bounding box center [471, 255] width 124 height 22
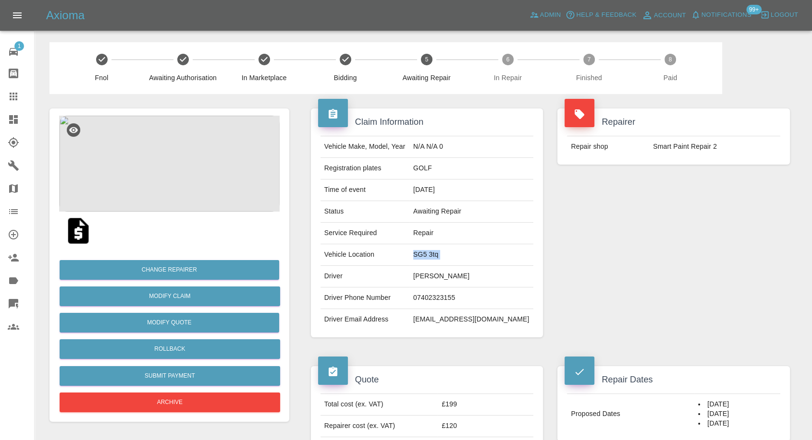
click at [449, 253] on td "SG5 3tq" at bounding box center [471, 255] width 124 height 22
copy td "SG5 3tq"
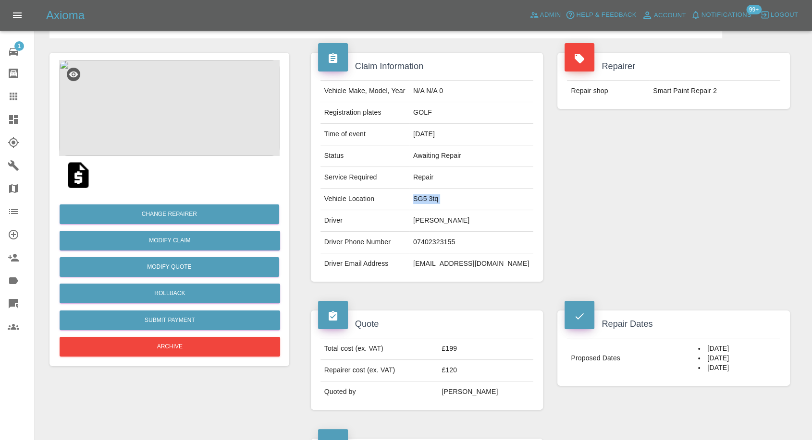
scroll to position [107, 0]
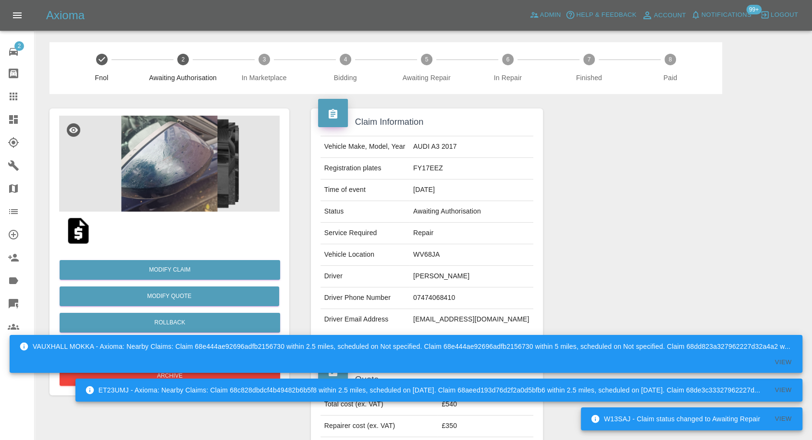
click at [154, 154] on img at bounding box center [169, 164] width 220 height 96
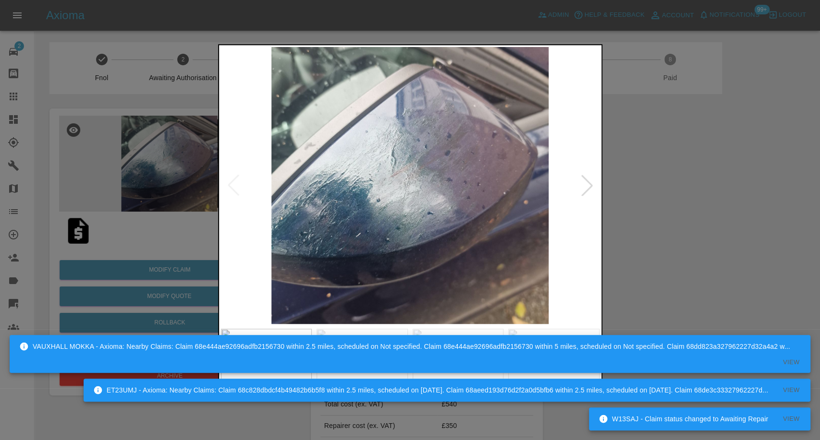
click at [691, 240] on div at bounding box center [410, 220] width 820 height 440
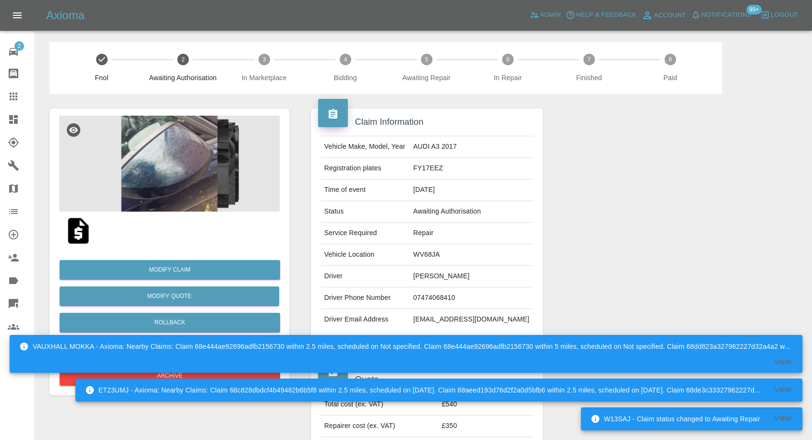
click at [75, 234] on img at bounding box center [78, 231] width 31 height 31
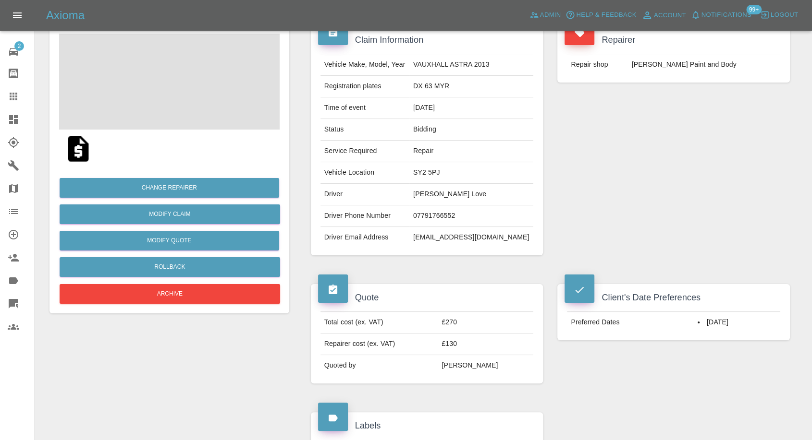
scroll to position [160, 0]
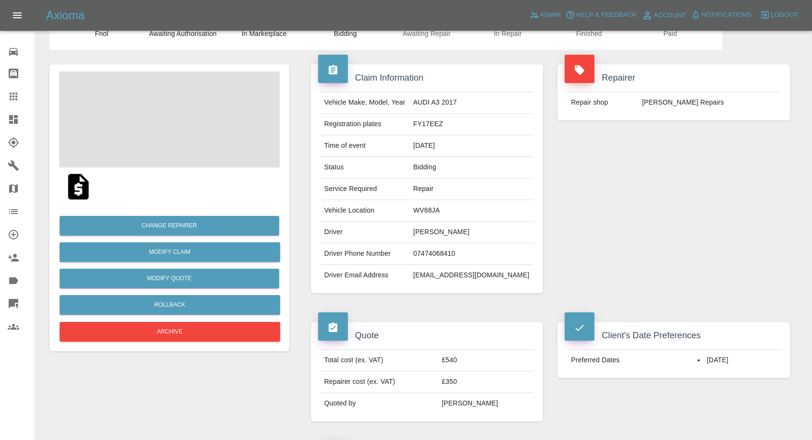
scroll to position [107, 0]
